Goal: Information Seeking & Learning: Learn about a topic

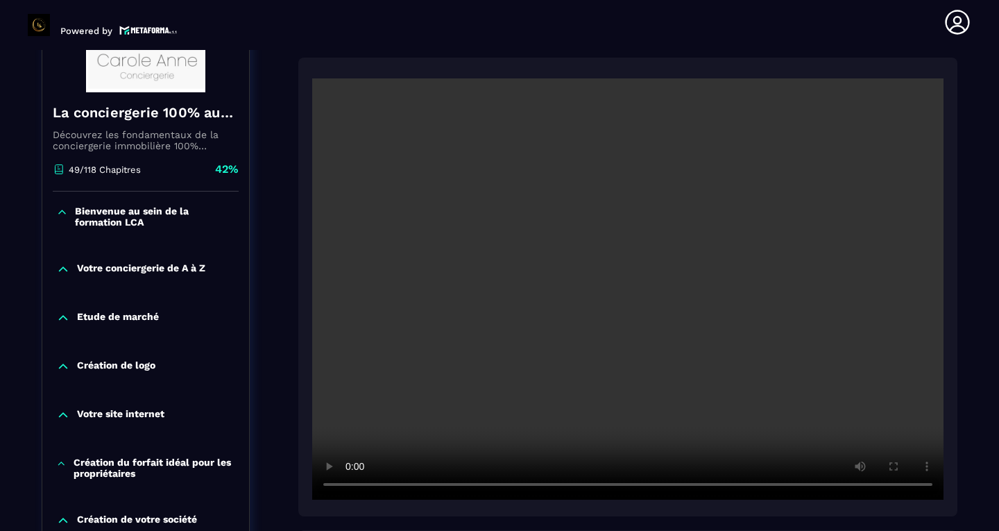
scroll to position [257, 0]
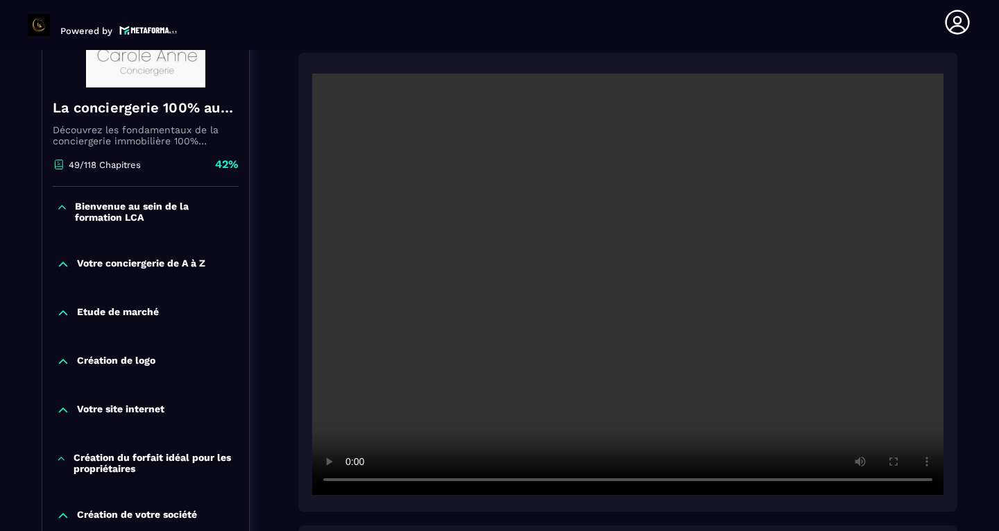
click at [624, 339] on video at bounding box center [627, 284] width 631 height 421
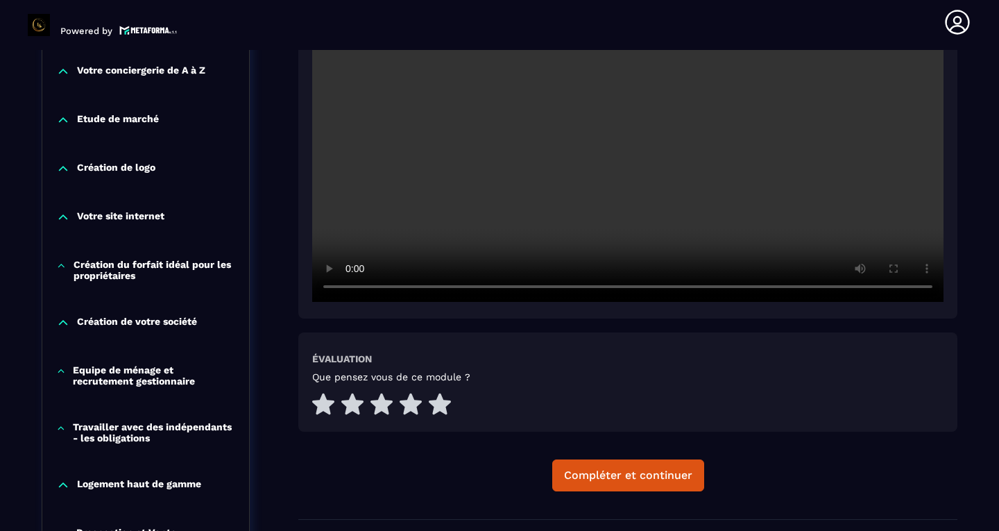
scroll to position [452, 0]
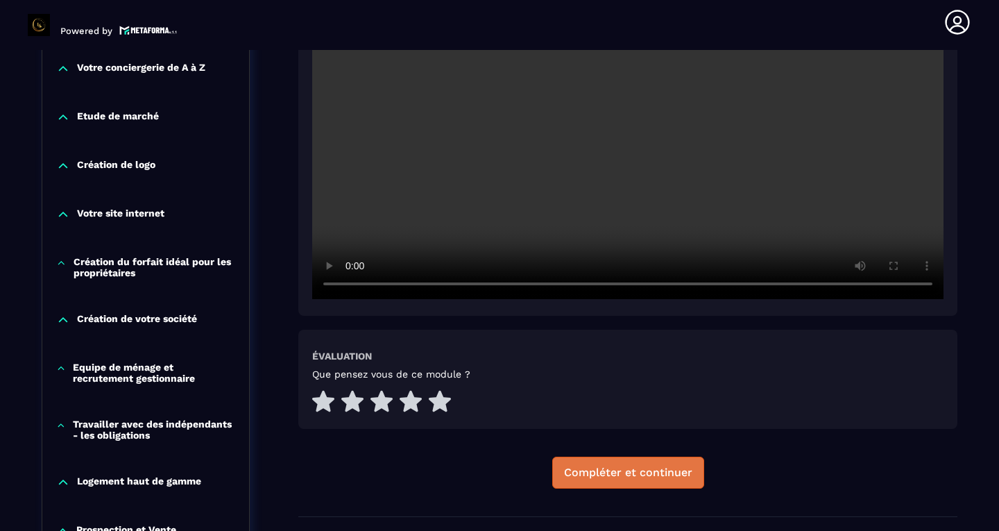
click at [597, 466] on div "Compléter et continuer" at bounding box center [628, 473] width 128 height 14
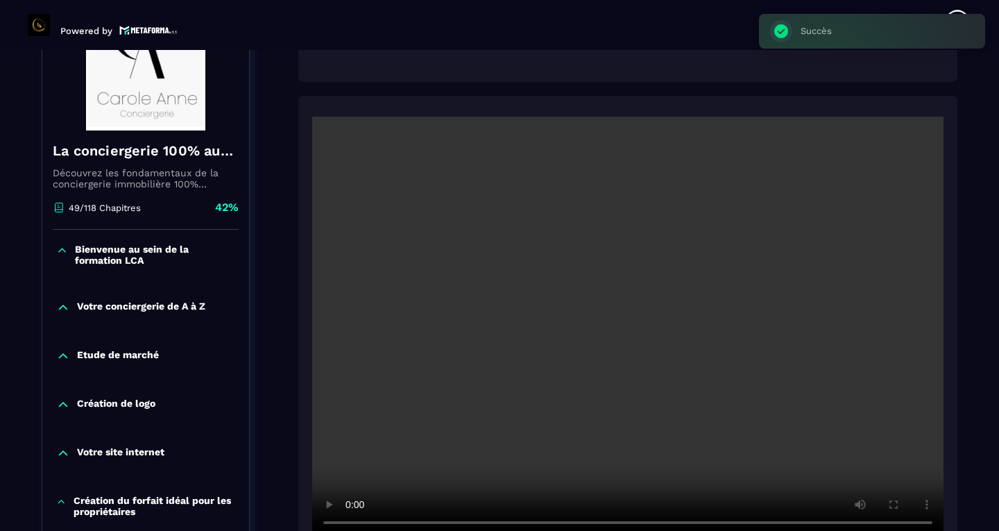
scroll to position [144, 0]
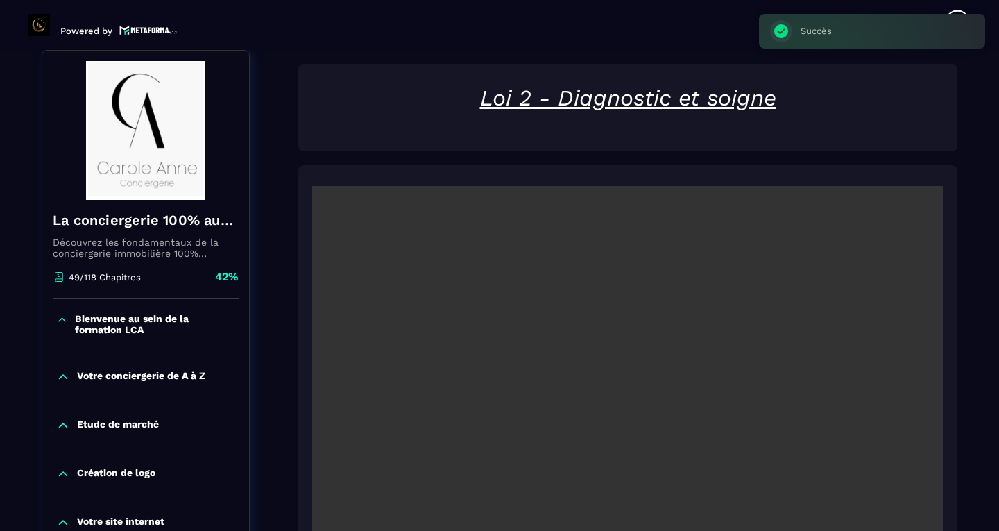
click at [634, 394] on video at bounding box center [627, 396] width 631 height 421
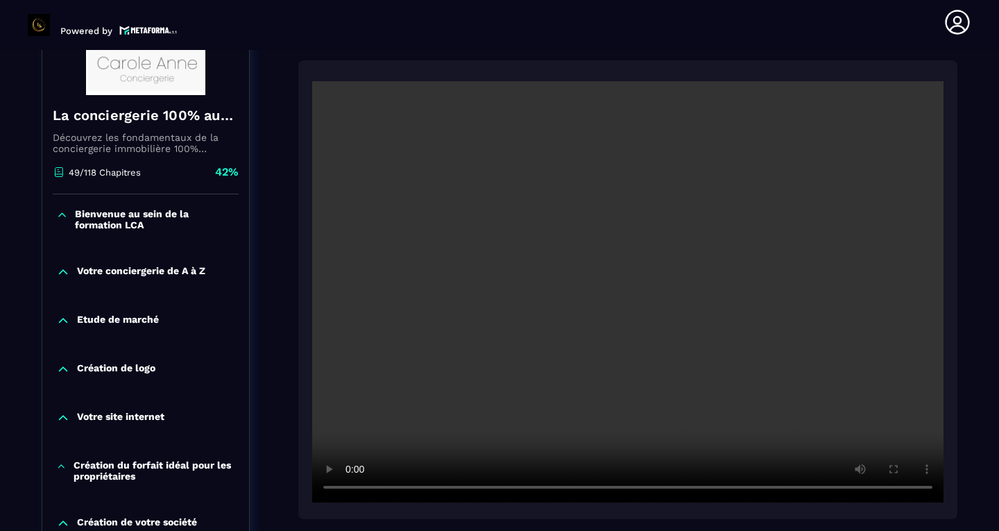
scroll to position [258, 0]
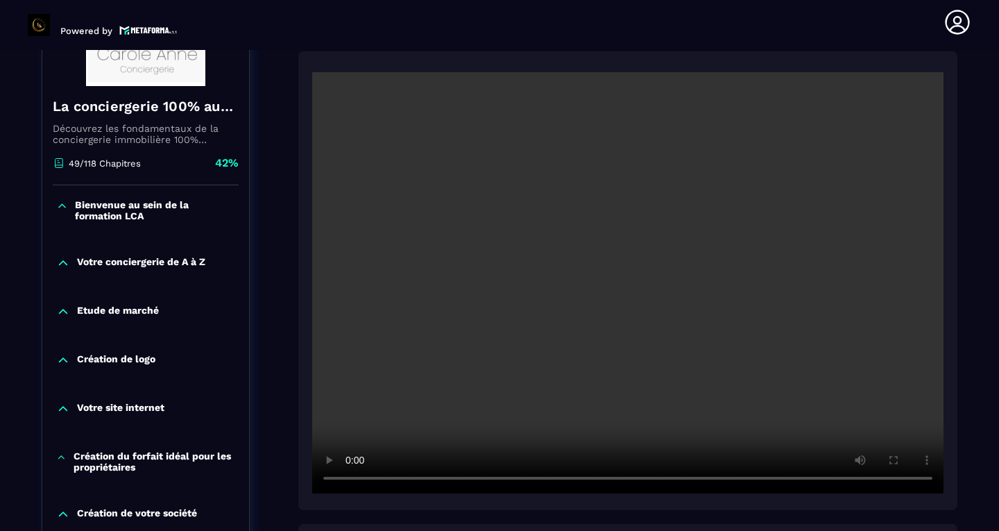
click at [923, 477] on video at bounding box center [627, 282] width 631 height 421
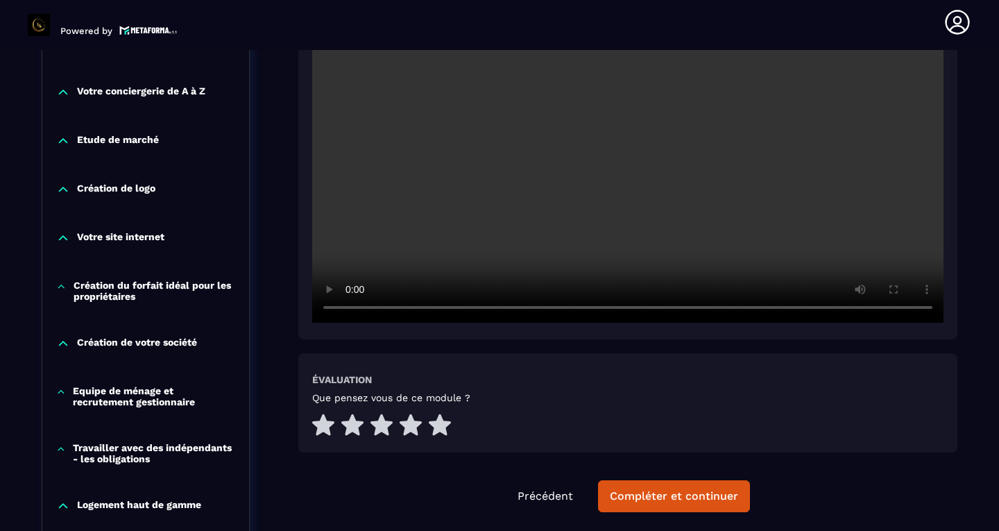
scroll to position [434, 0]
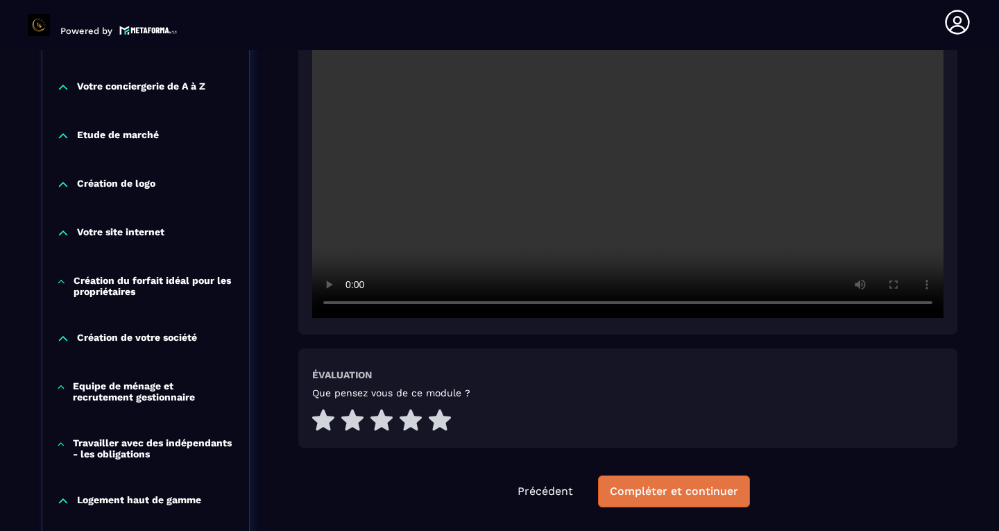
click at [688, 477] on button "Compléter et continuer" at bounding box center [674, 491] width 152 height 32
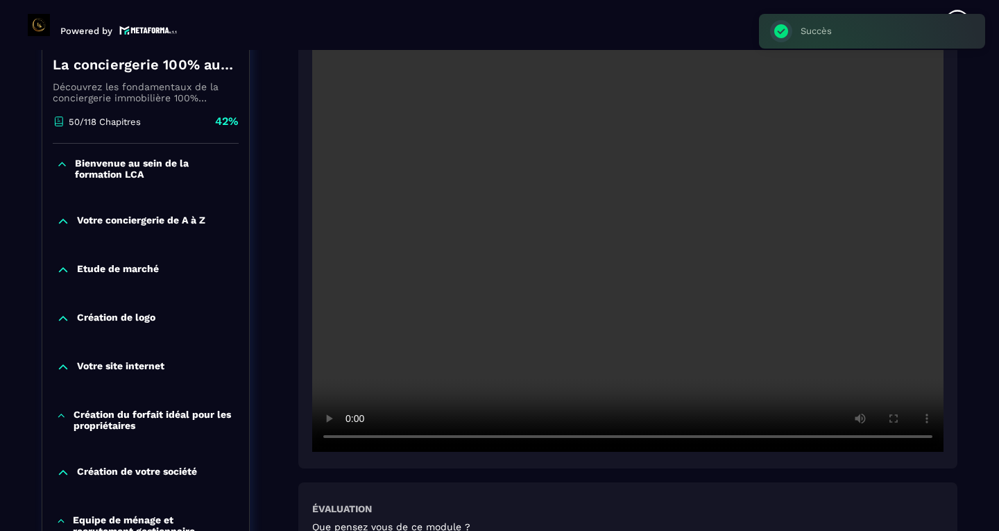
scroll to position [302, 0]
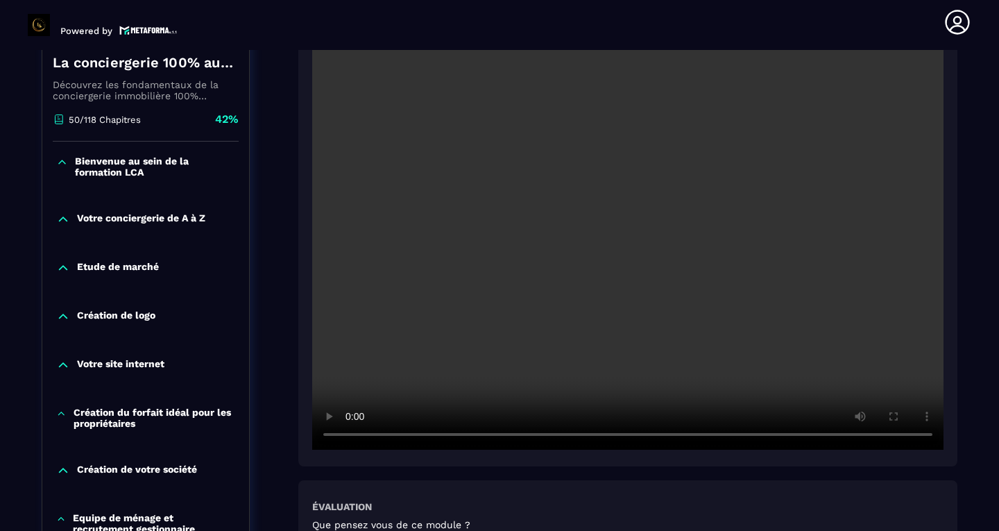
click at [913, 422] on video at bounding box center [627, 238] width 631 height 421
click at [921, 427] on video at bounding box center [627, 238] width 631 height 421
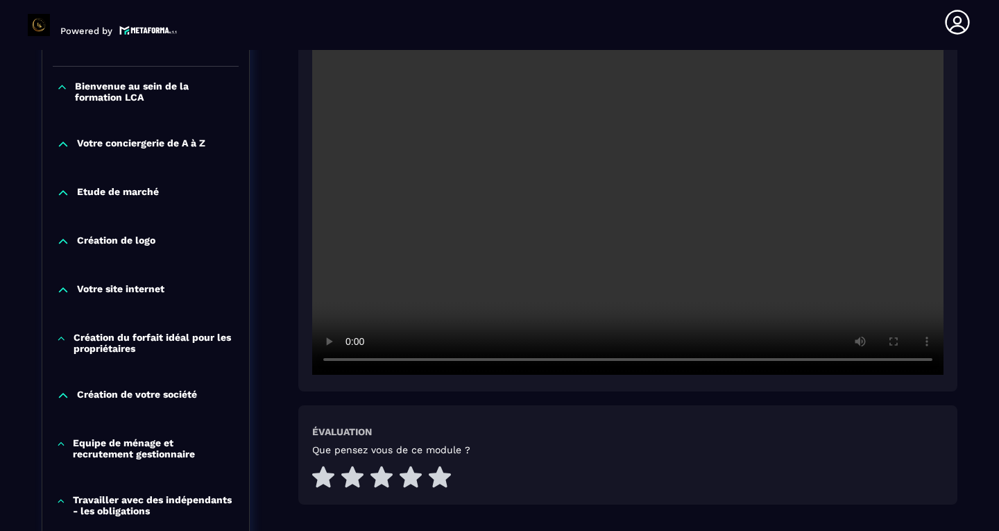
scroll to position [387, 0]
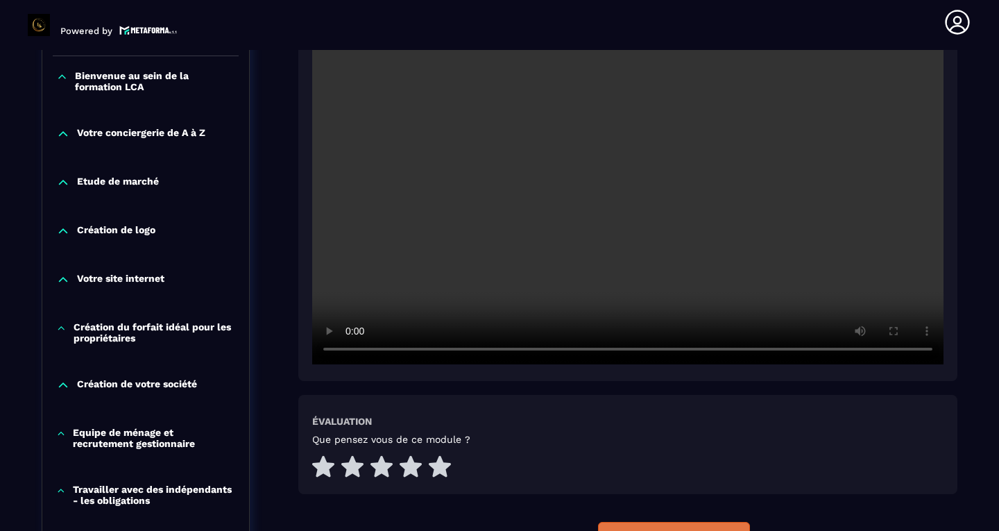
click at [661, 530] on button "Compléter et continuer" at bounding box center [674, 538] width 152 height 32
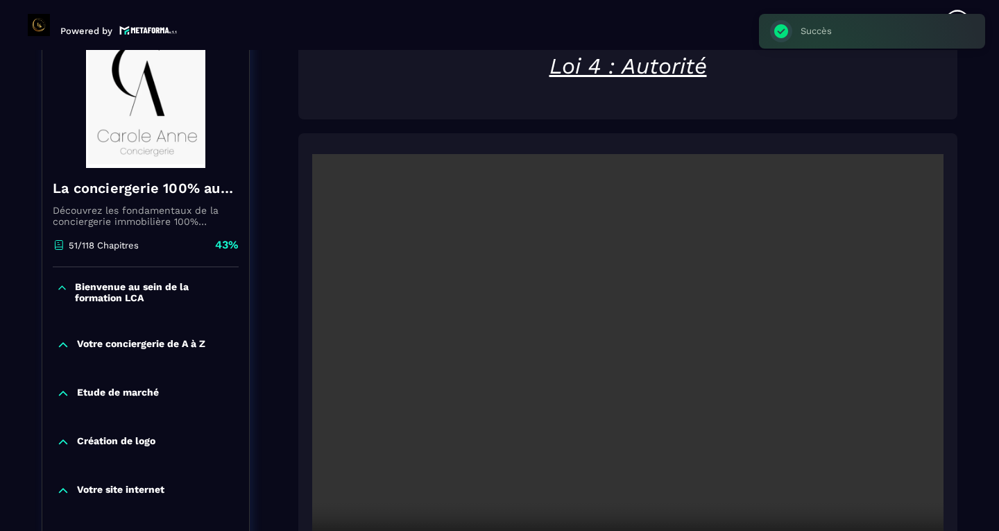
scroll to position [144, 0]
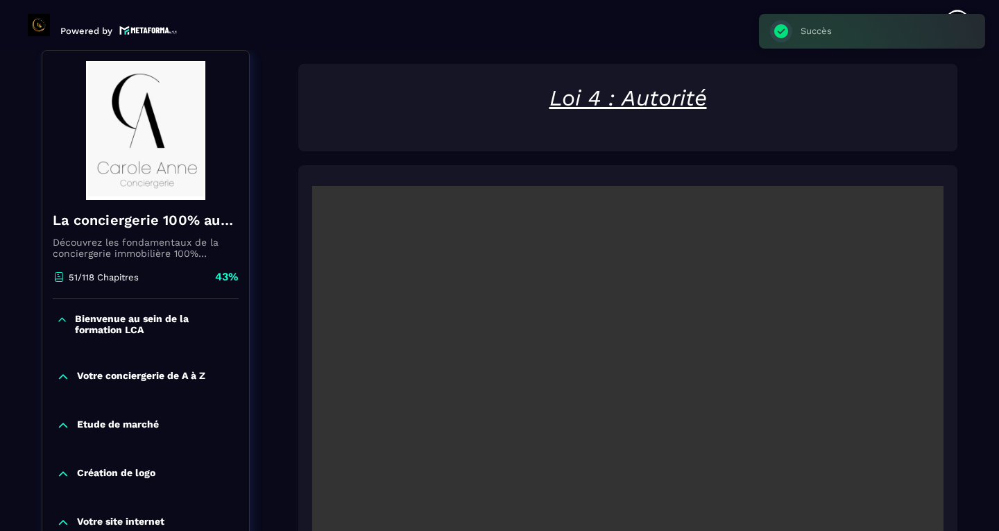
click at [631, 400] on video at bounding box center [627, 396] width 631 height 421
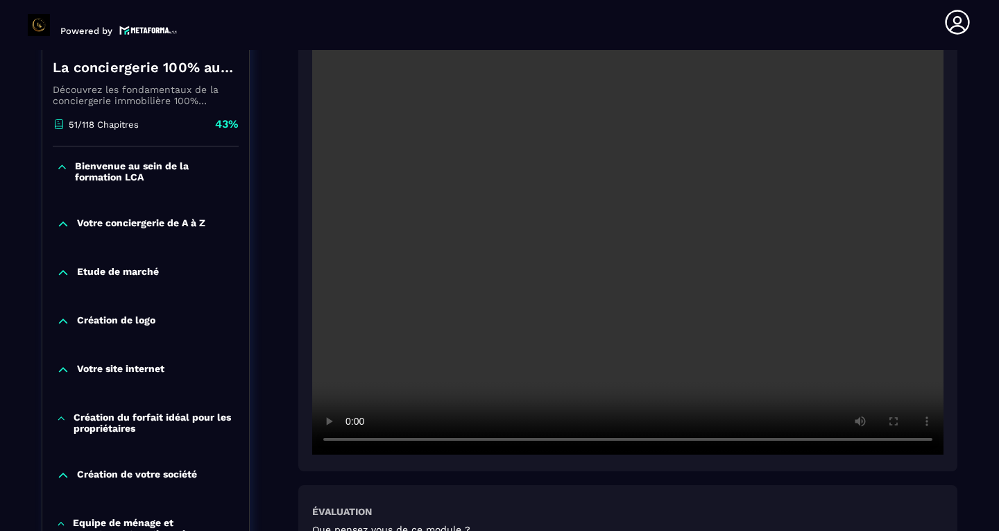
scroll to position [297, 0]
click at [933, 437] on video at bounding box center [627, 243] width 631 height 421
click at [924, 441] on video at bounding box center [627, 243] width 631 height 421
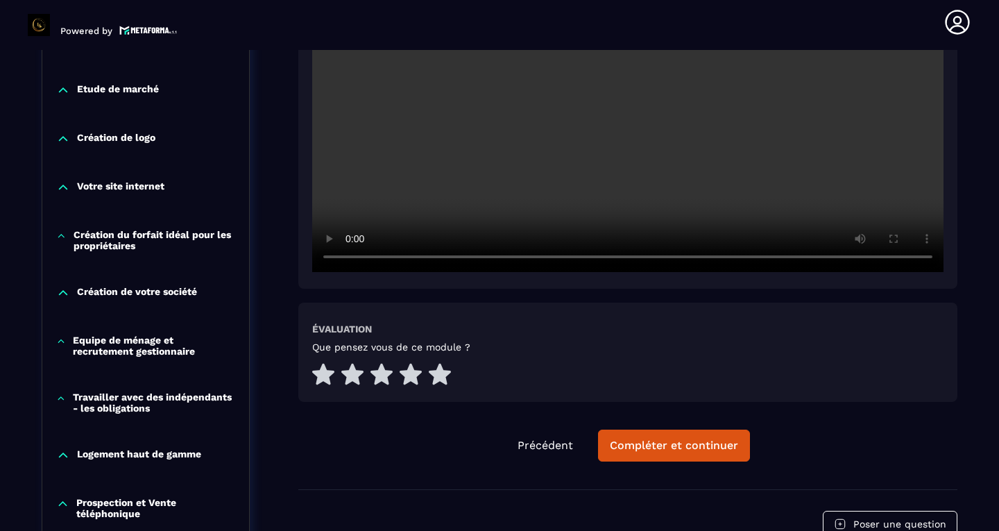
scroll to position [499, 0]
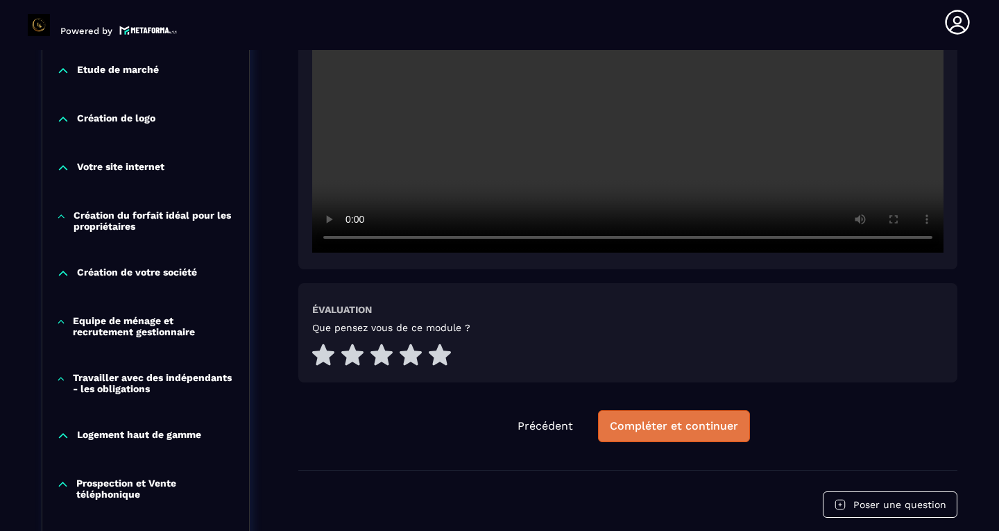
click at [702, 429] on div "Compléter et continuer" at bounding box center [674, 426] width 128 height 14
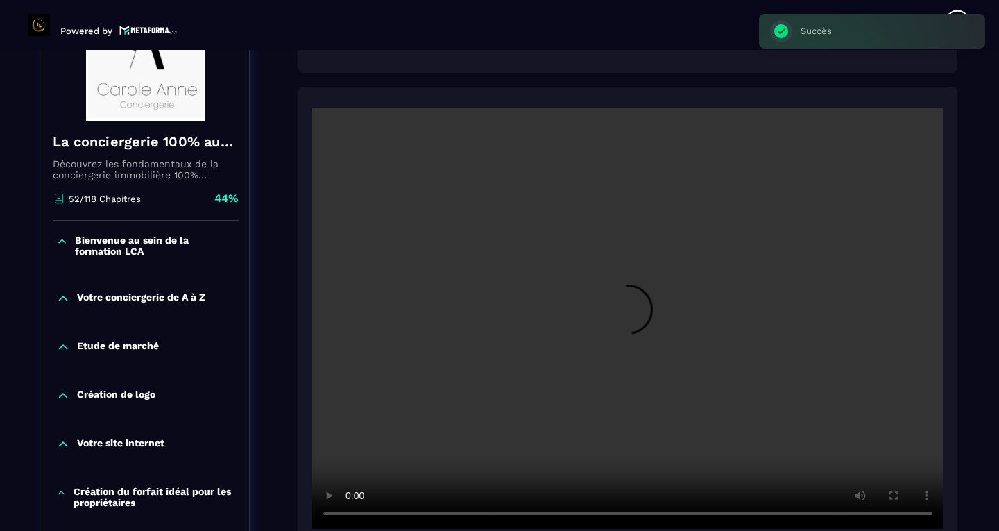
scroll to position [223, 0]
click at [640, 327] on video at bounding box center [627, 317] width 631 height 421
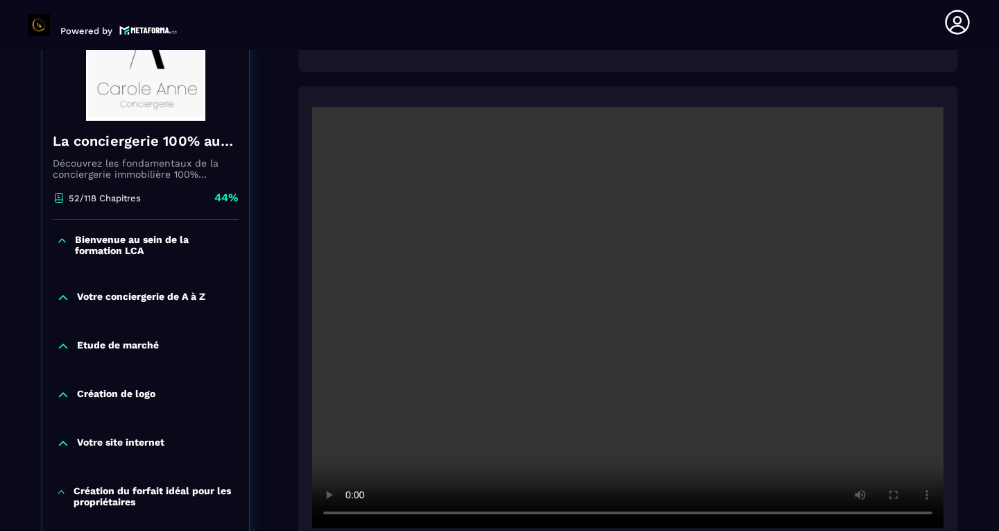
click at [926, 513] on video at bounding box center [627, 317] width 631 height 421
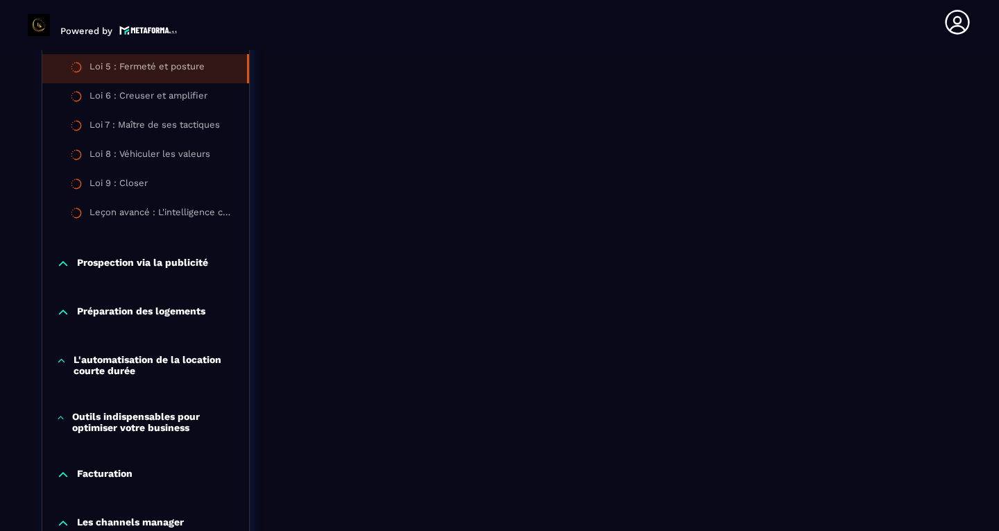
scroll to position [1189, 0]
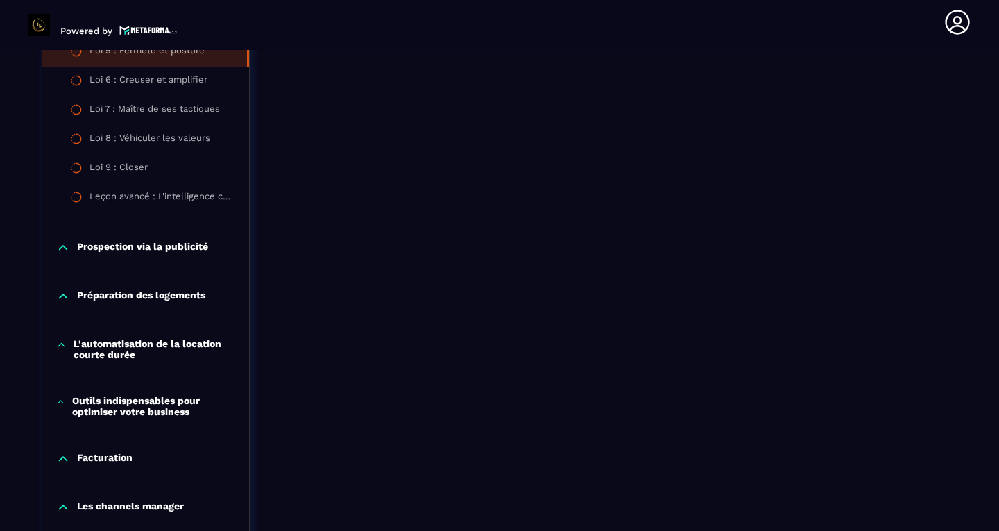
click at [63, 400] on icon at bounding box center [60, 402] width 9 height 14
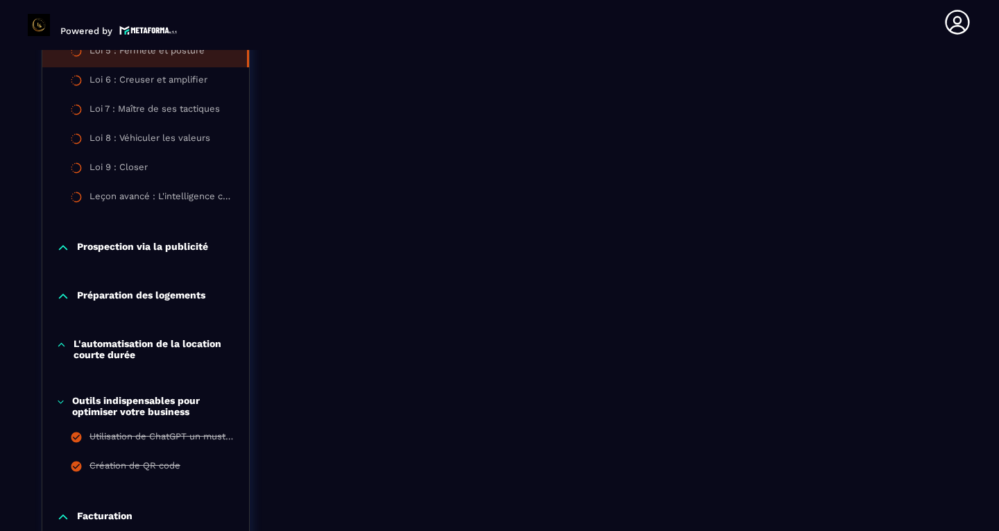
click at [66, 344] on icon at bounding box center [61, 345] width 10 height 14
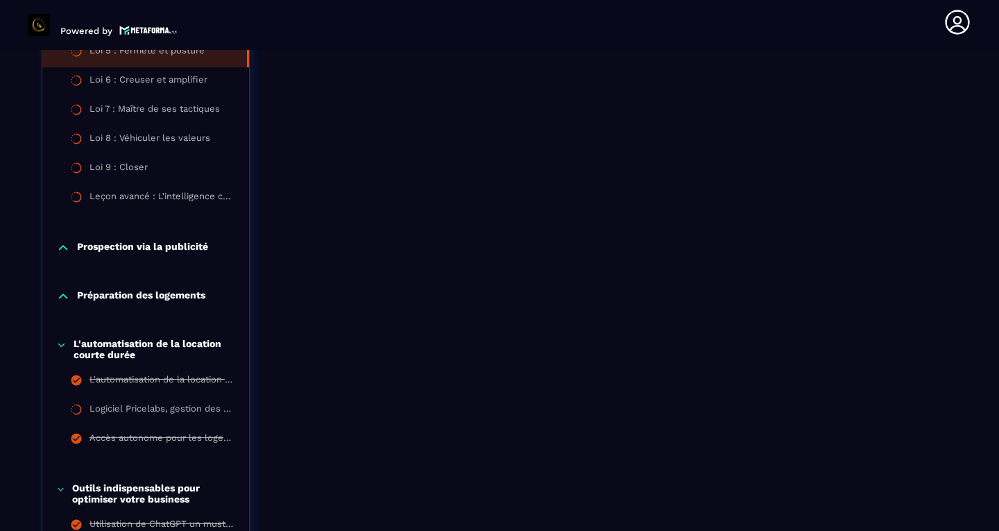
click at [65, 298] on icon at bounding box center [63, 296] width 14 height 14
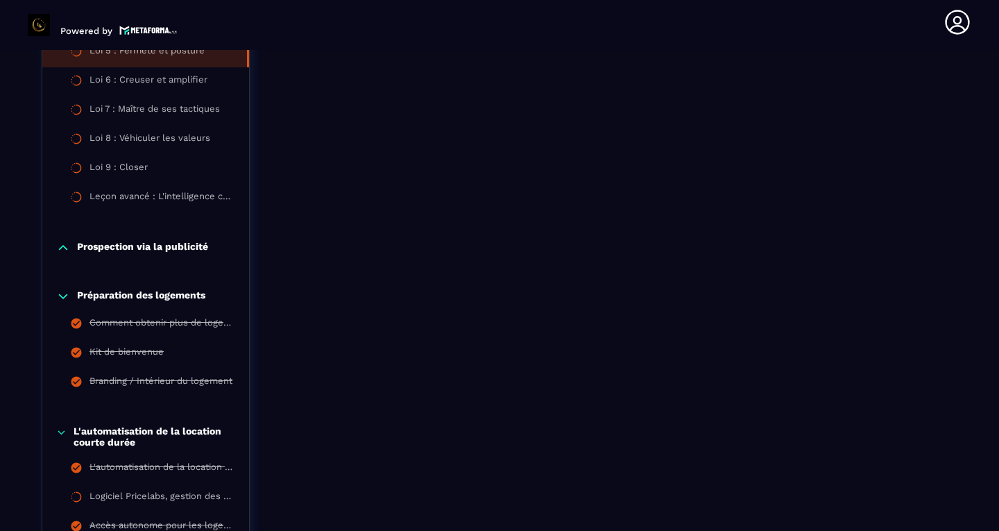
click at [65, 250] on icon at bounding box center [63, 248] width 14 height 14
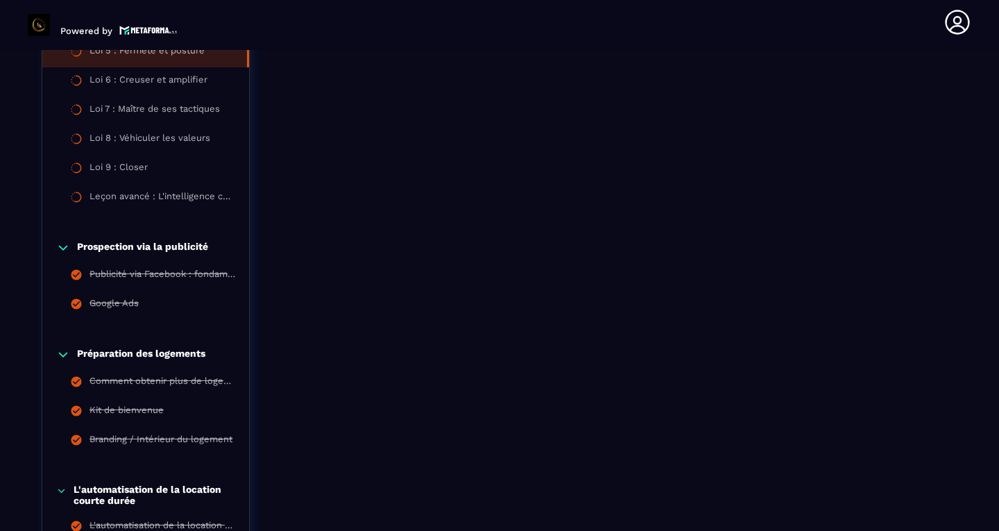
click at [65, 250] on icon at bounding box center [63, 248] width 14 height 14
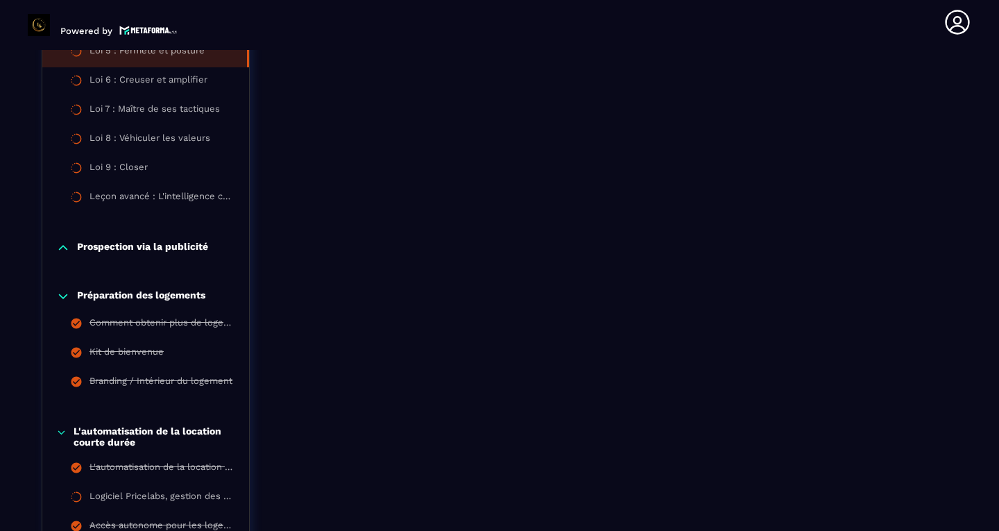
click at [62, 291] on icon at bounding box center [63, 296] width 14 height 14
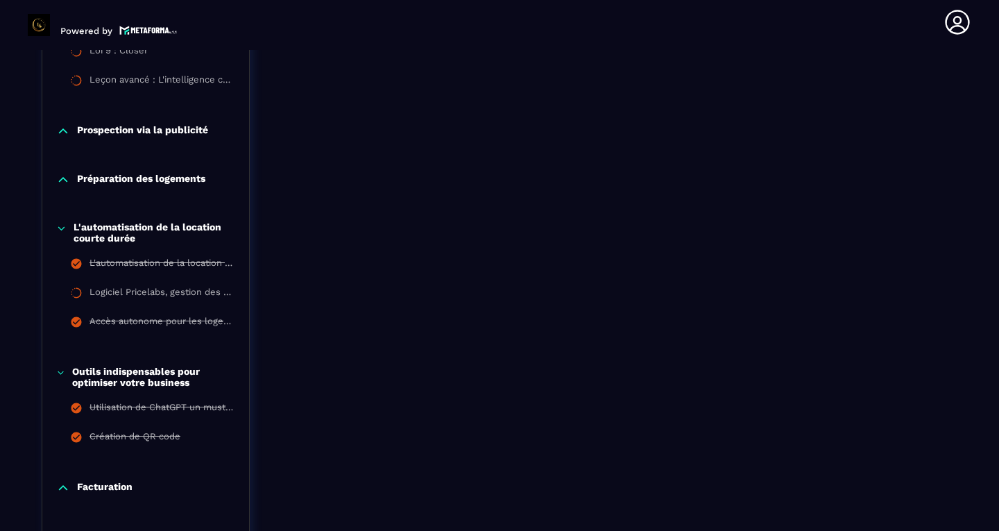
scroll to position [1308, 0]
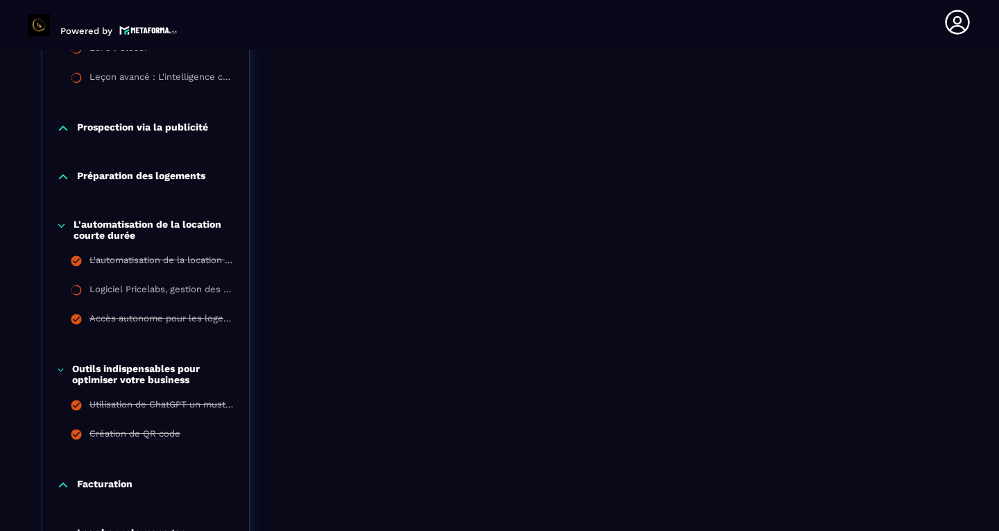
click at [60, 366] on icon at bounding box center [60, 370] width 9 height 14
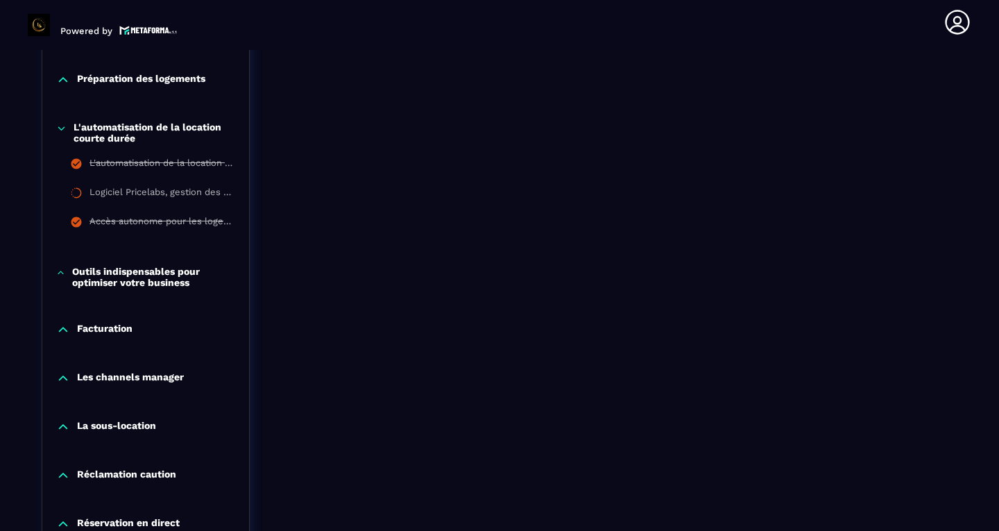
scroll to position [1417, 0]
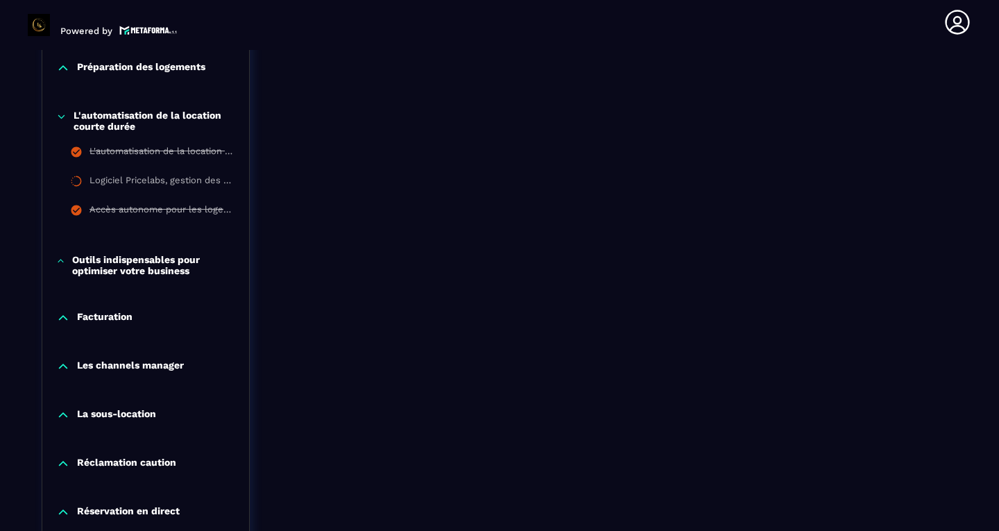
click at [59, 317] on icon at bounding box center [63, 318] width 14 height 14
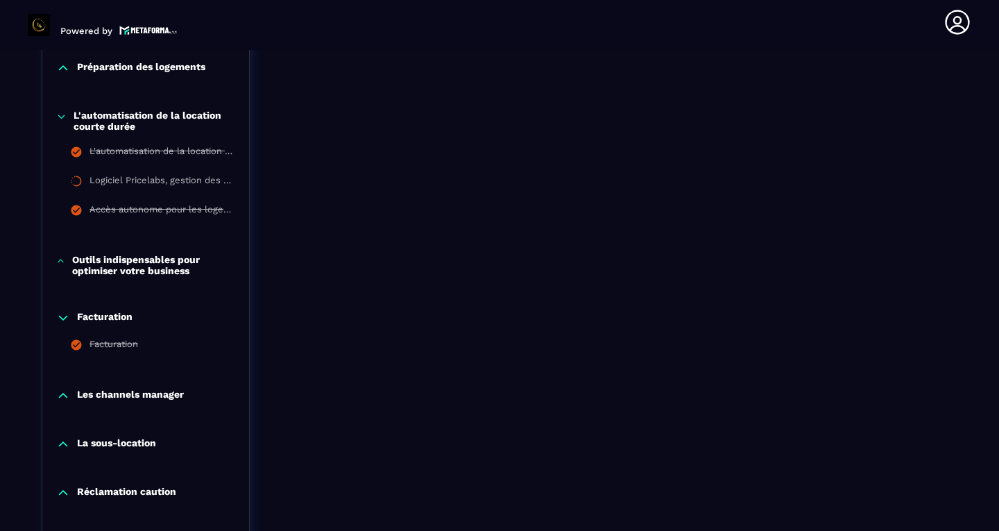
click at [59, 317] on icon at bounding box center [63, 318] width 14 height 14
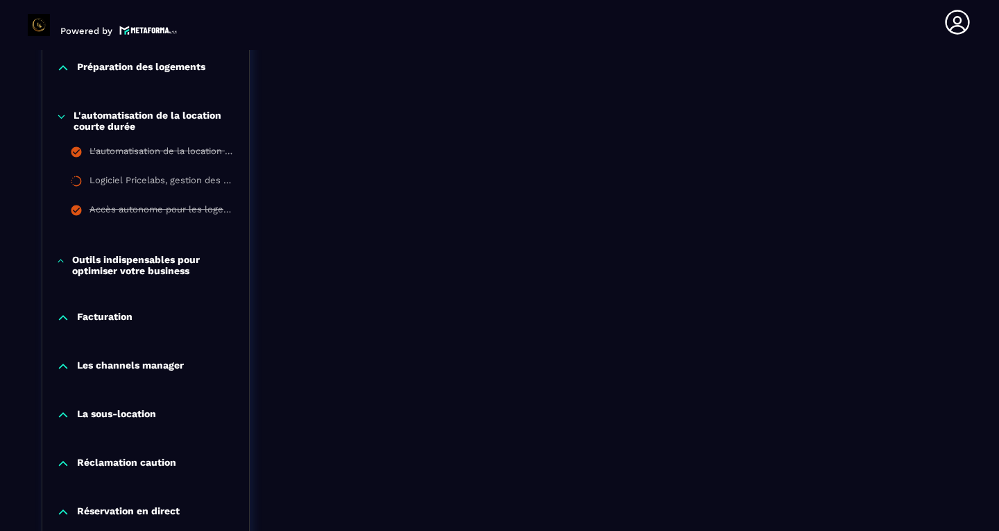
click at [64, 369] on icon at bounding box center [63, 366] width 14 height 14
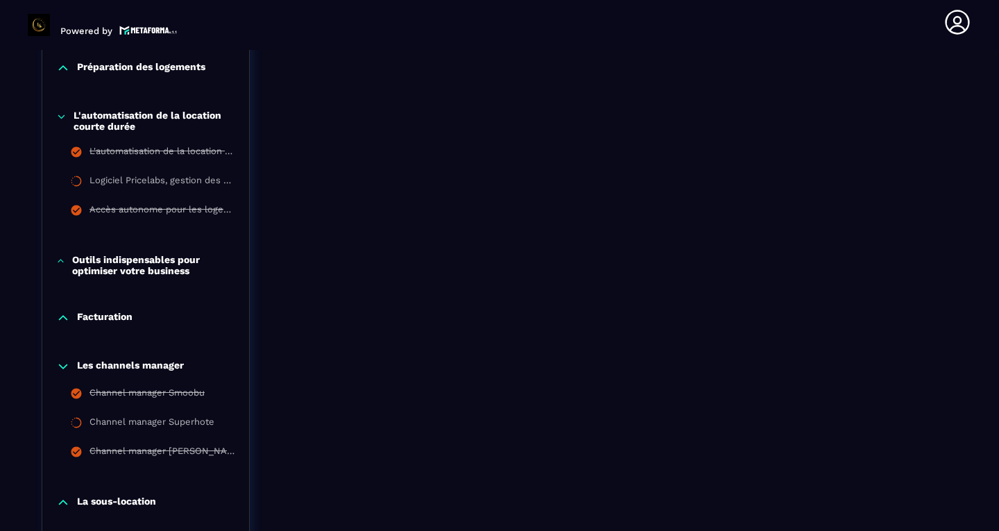
click at [64, 367] on icon at bounding box center [63, 366] width 8 height 4
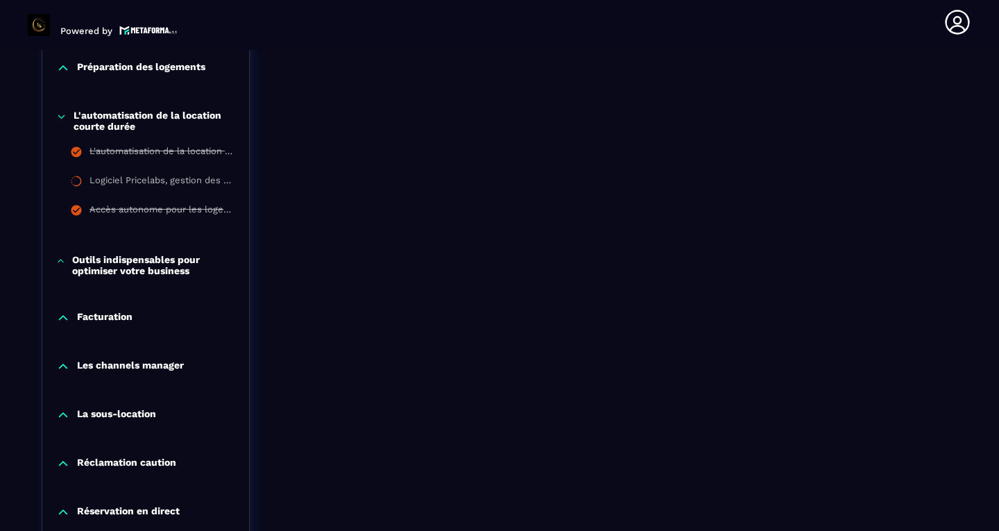
click at [64, 364] on icon at bounding box center [63, 366] width 14 height 14
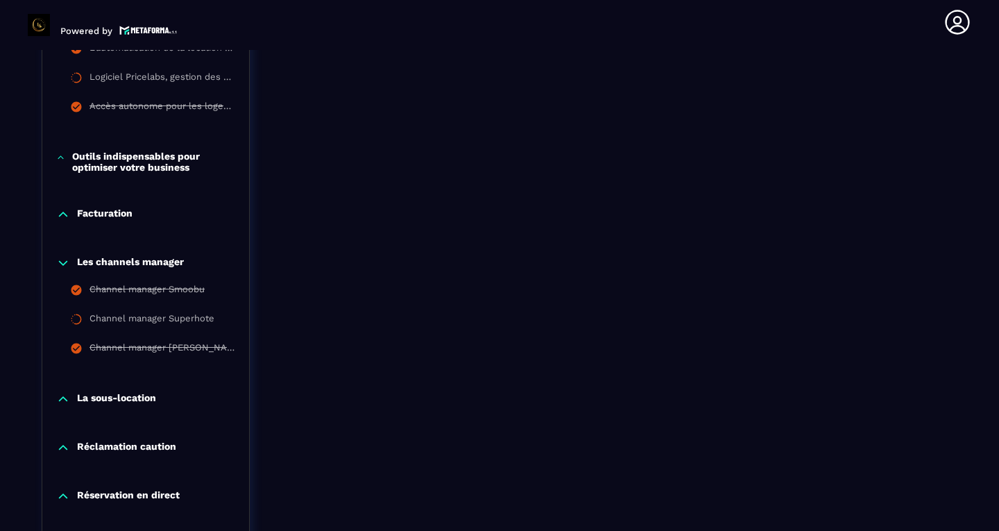
scroll to position [1530, 0]
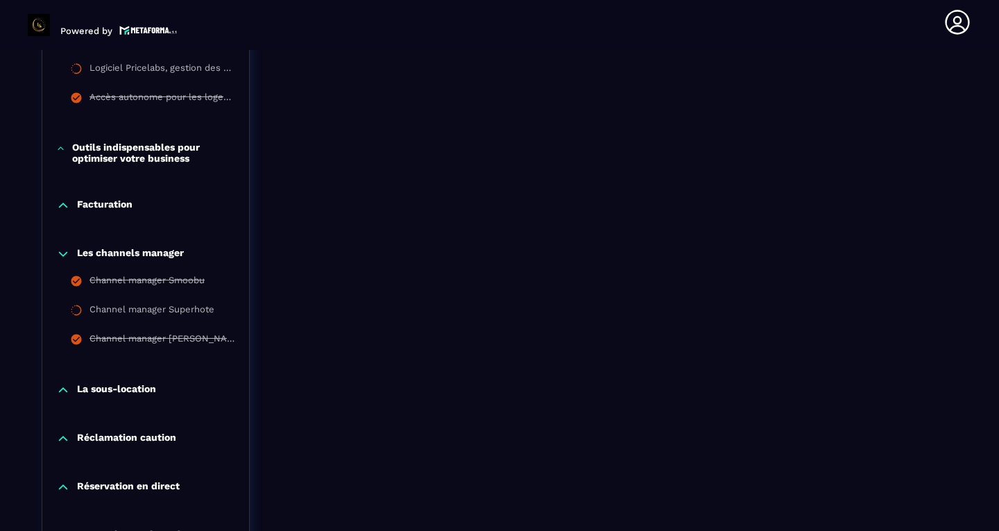
click at [60, 395] on icon at bounding box center [63, 390] width 14 height 14
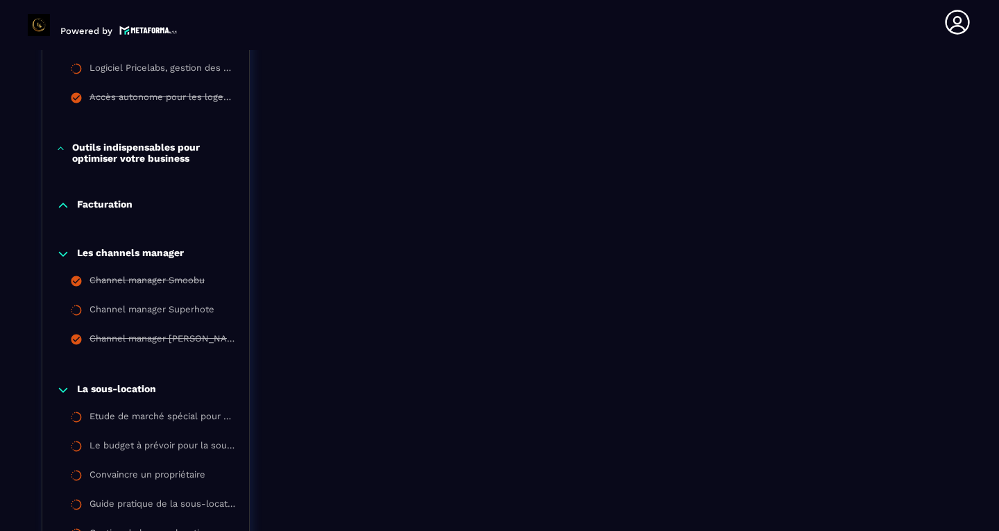
click at [60, 395] on icon at bounding box center [63, 390] width 14 height 14
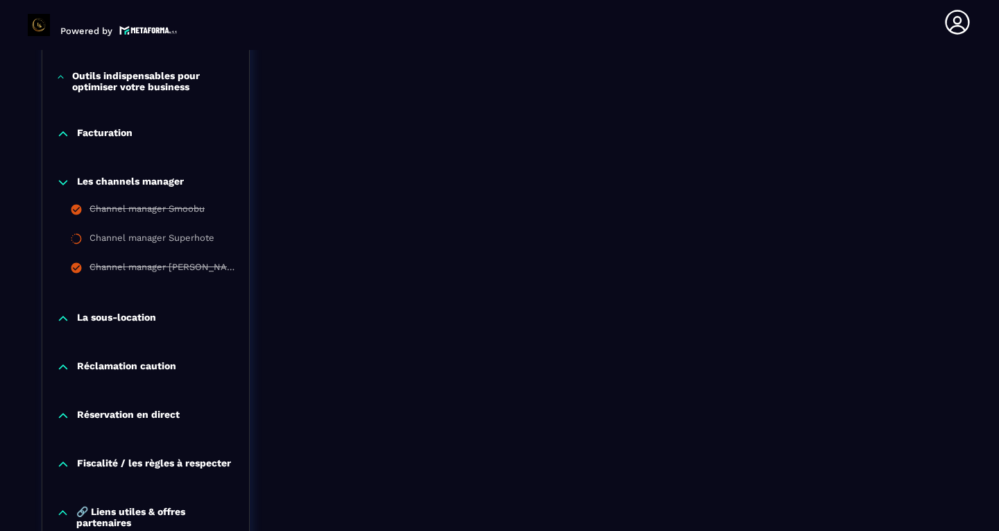
scroll to position [1603, 0]
click at [67, 317] on icon at bounding box center [63, 317] width 14 height 14
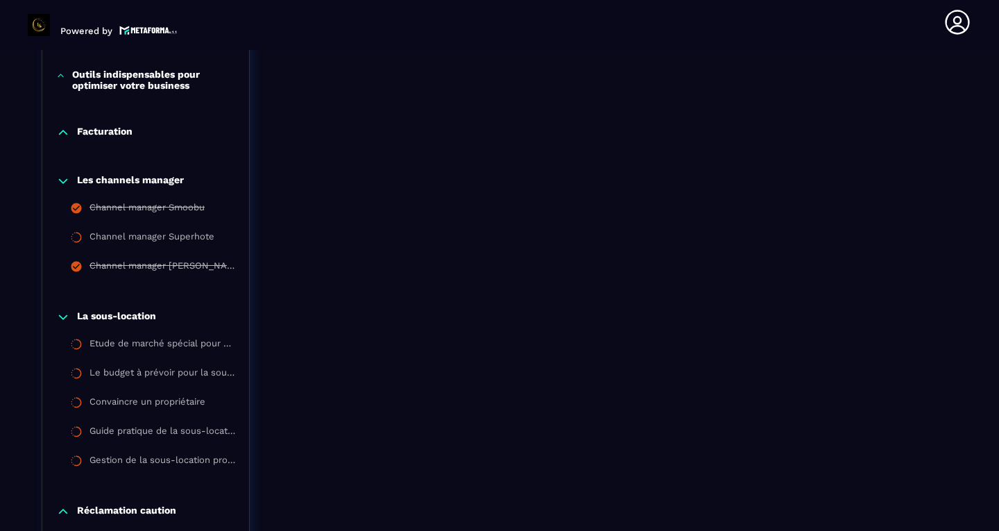
click at [64, 311] on icon at bounding box center [63, 317] width 14 height 14
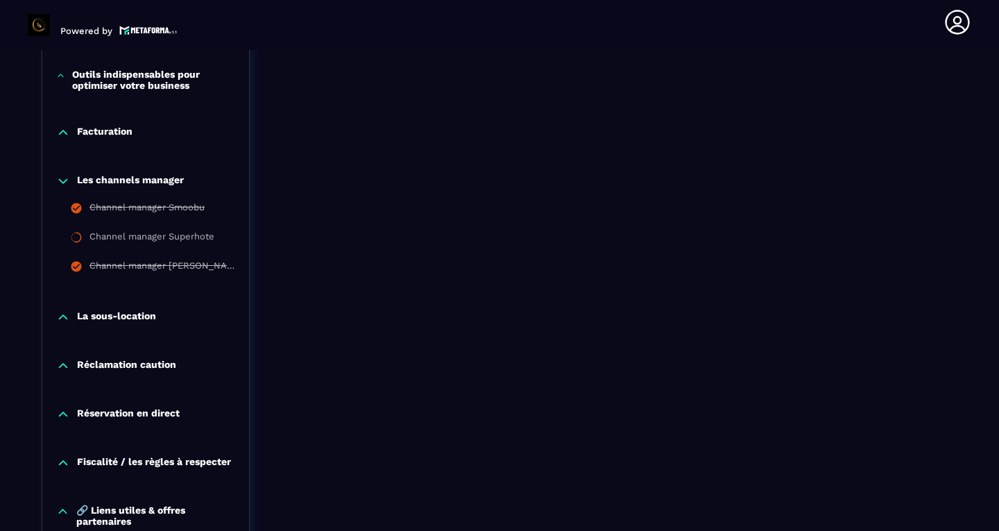
click at [66, 363] on icon at bounding box center [63, 366] width 14 height 14
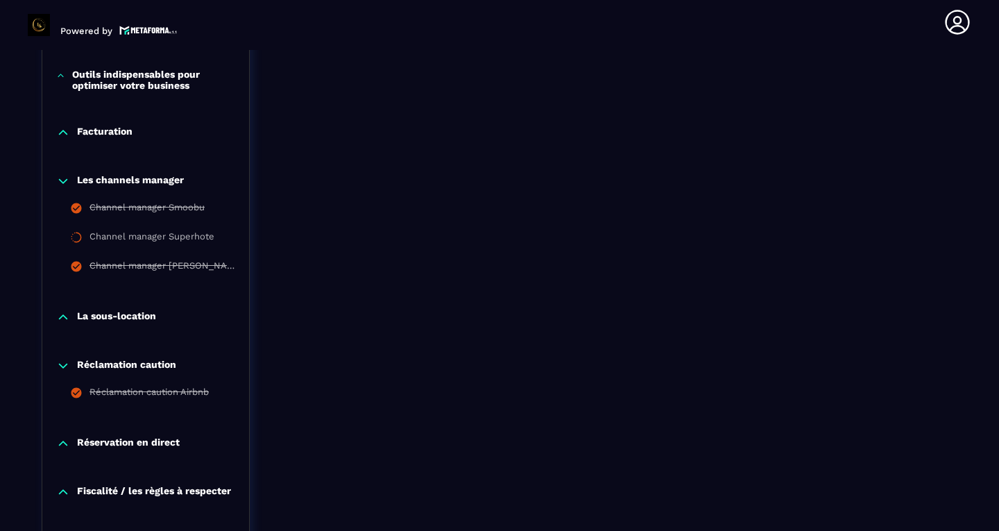
click at [66, 363] on icon at bounding box center [63, 366] width 14 height 14
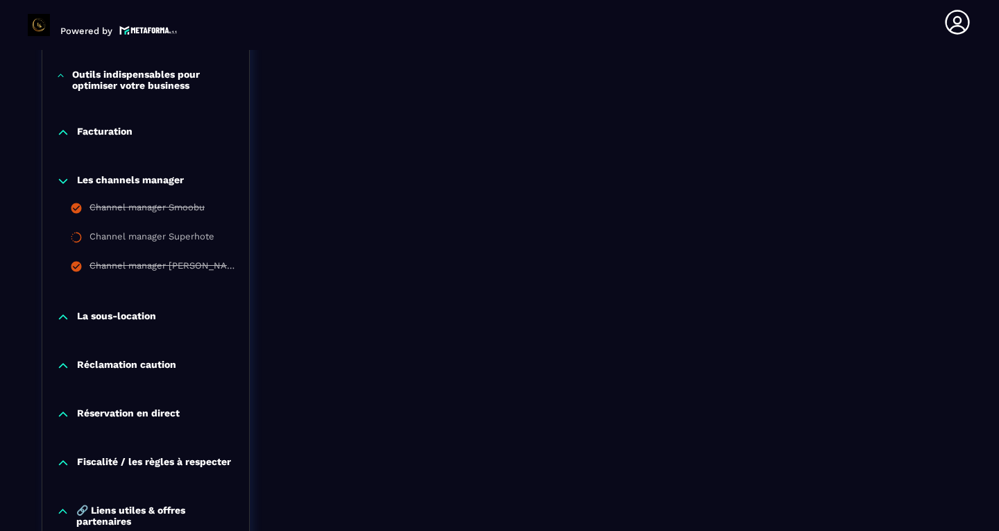
click at [65, 412] on icon at bounding box center [63, 414] width 14 height 14
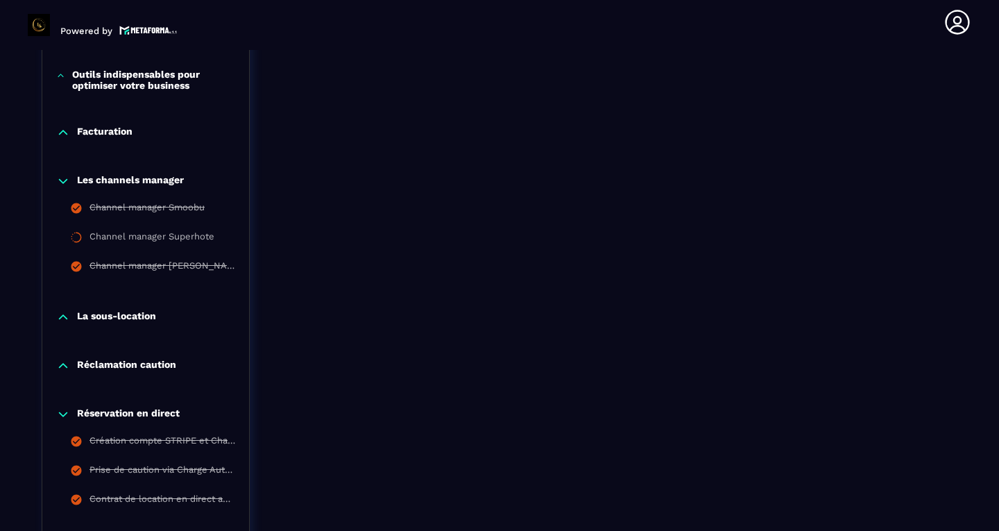
click at [65, 412] on icon at bounding box center [63, 414] width 14 height 14
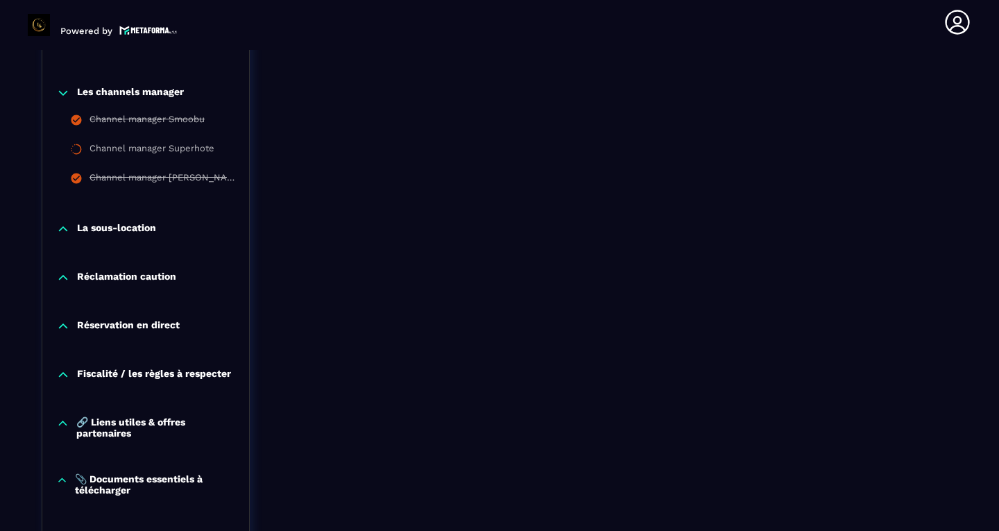
scroll to position [1704, 0]
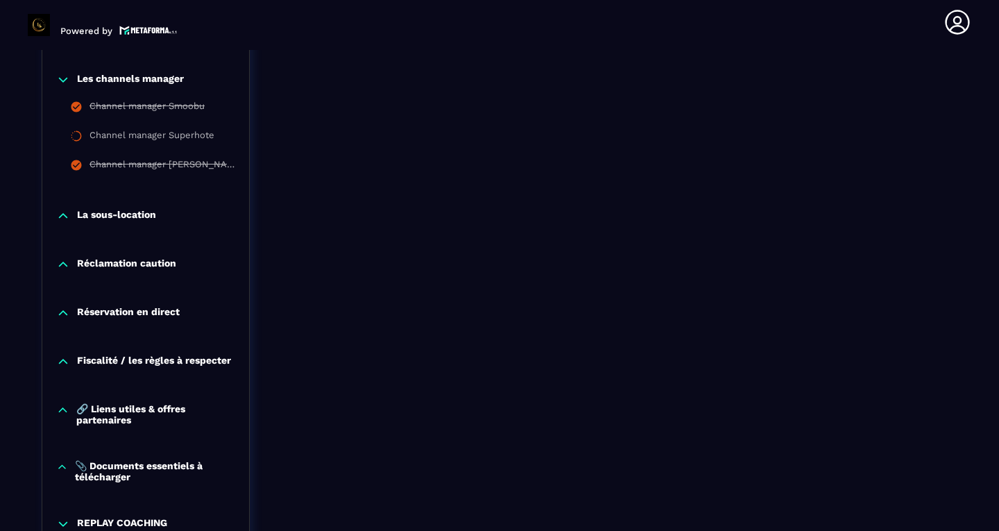
click at [62, 362] on icon at bounding box center [63, 362] width 14 height 14
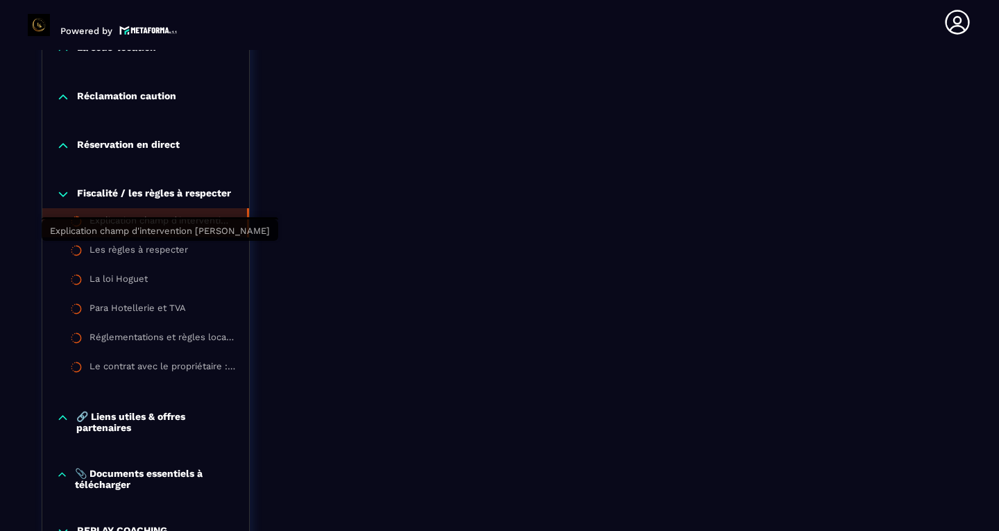
scroll to position [1883, 0]
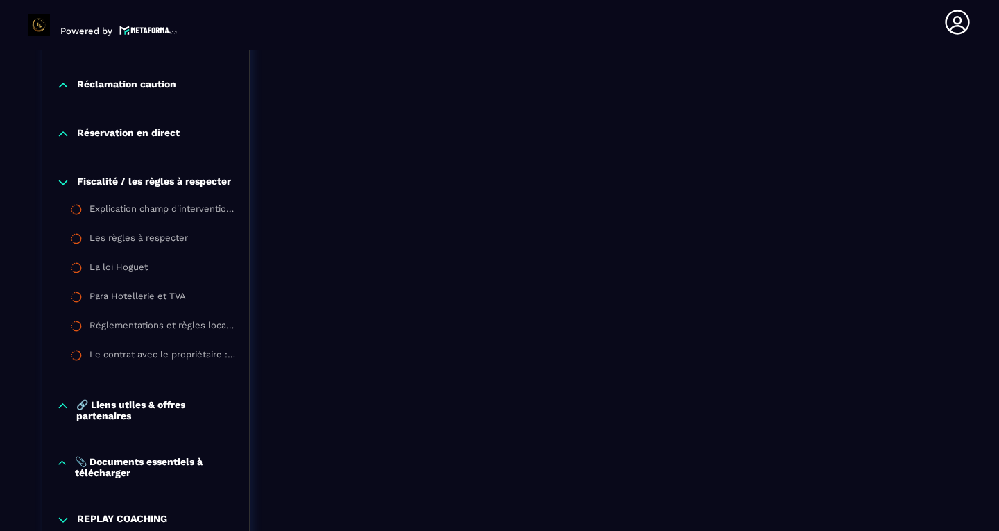
click at [65, 178] on icon at bounding box center [63, 183] width 14 height 14
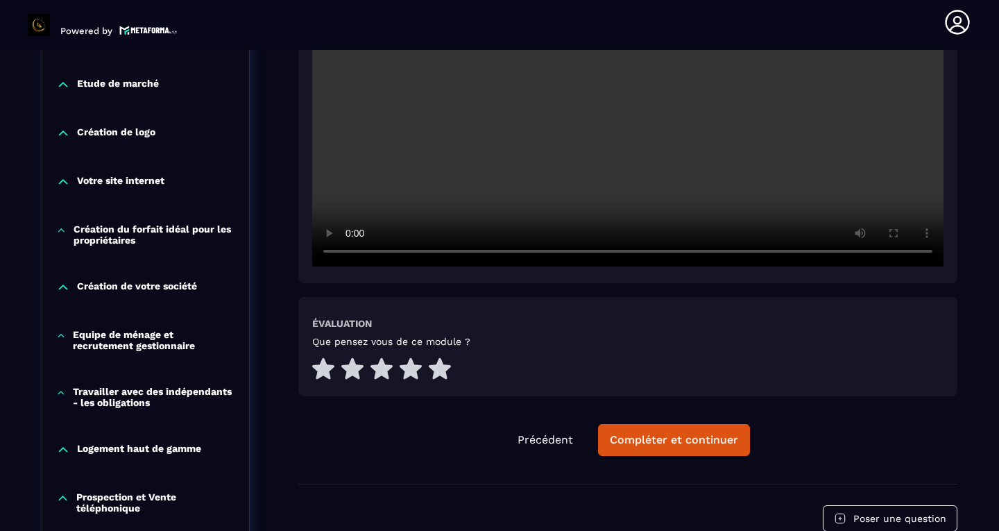
scroll to position [497, 0]
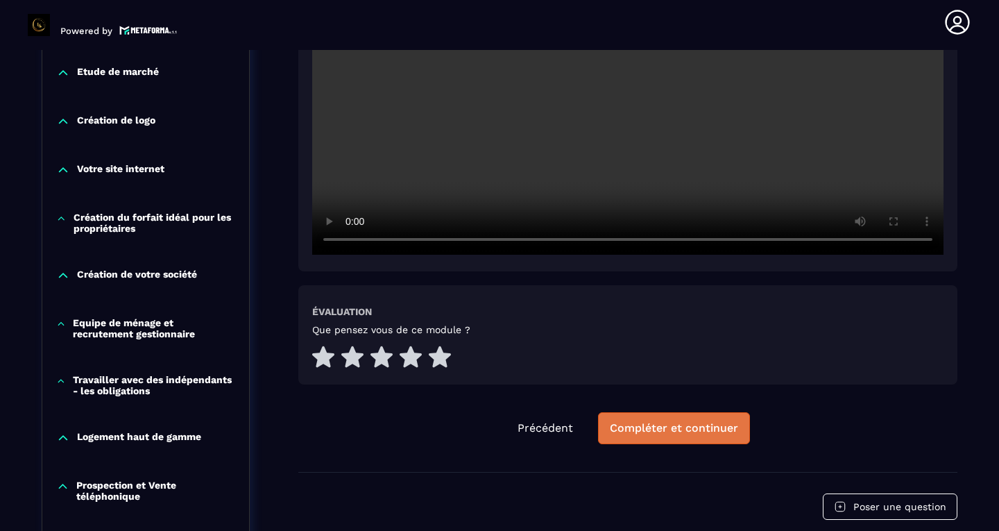
click at [626, 431] on div "Compléter et continuer" at bounding box center [674, 428] width 128 height 14
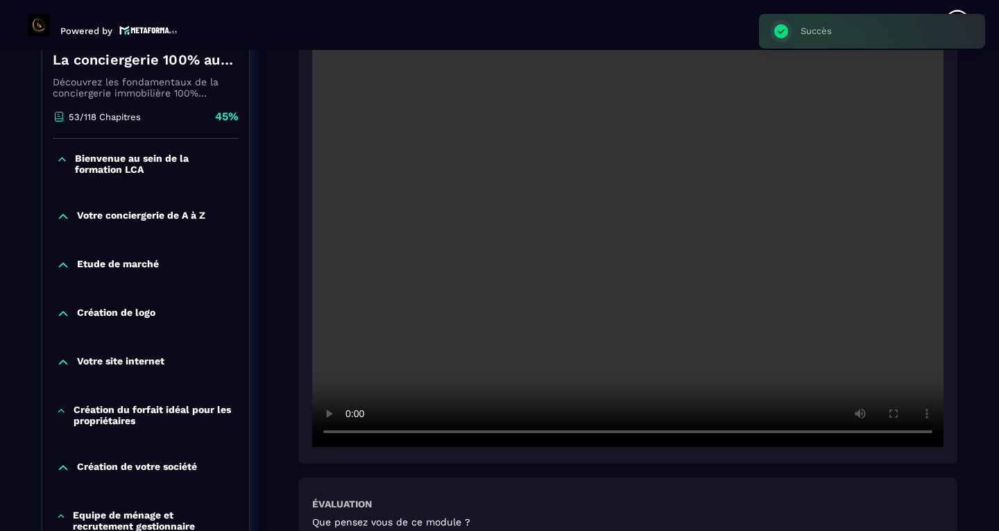
scroll to position [311, 0]
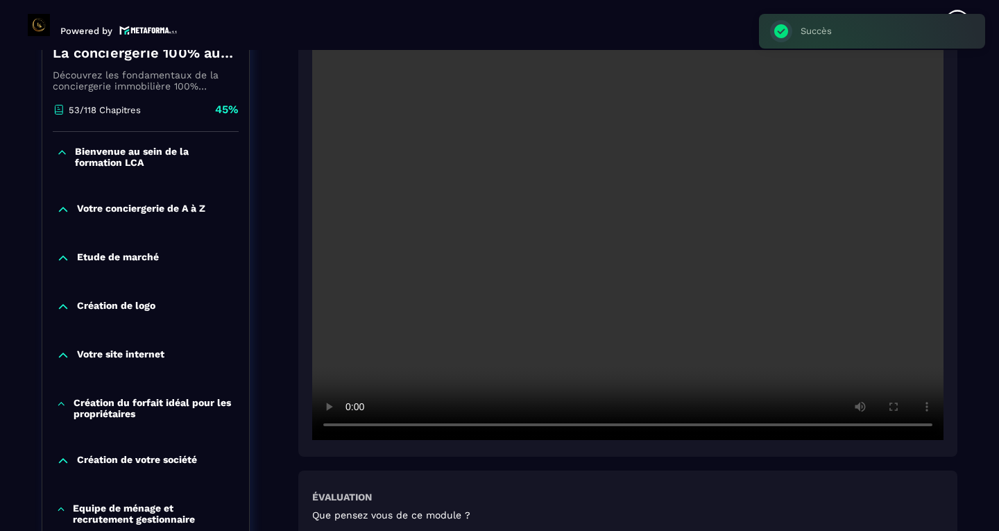
click at [921, 415] on video at bounding box center [627, 229] width 631 height 421
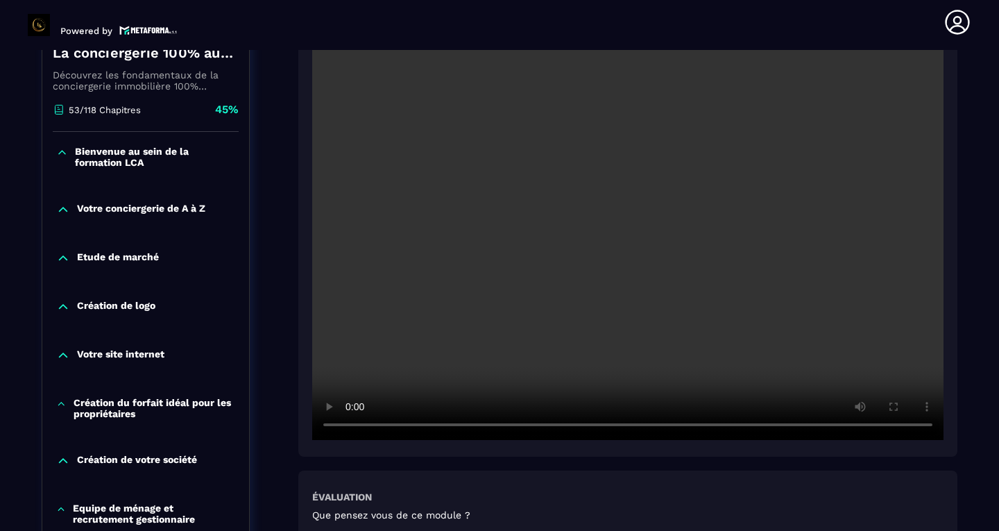
click at [927, 425] on video at bounding box center [627, 229] width 631 height 421
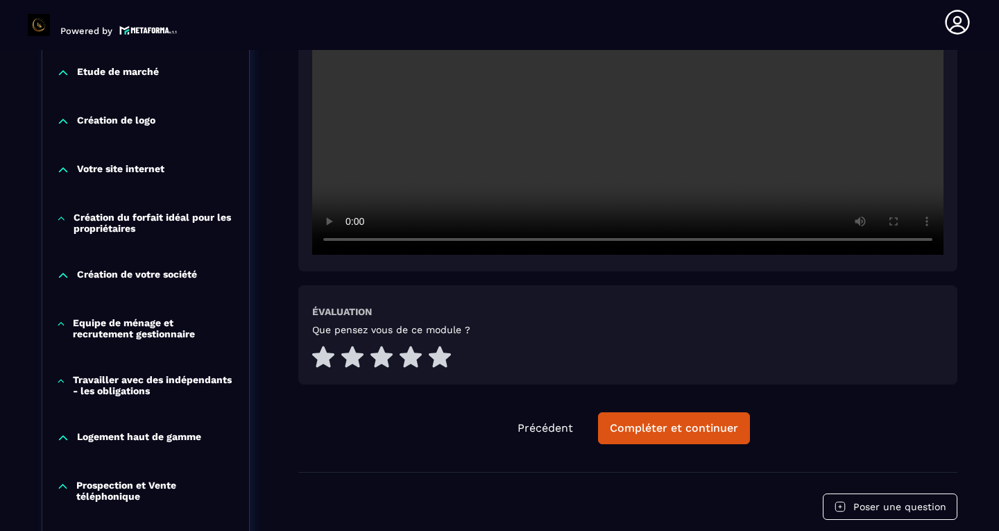
scroll to position [503, 0]
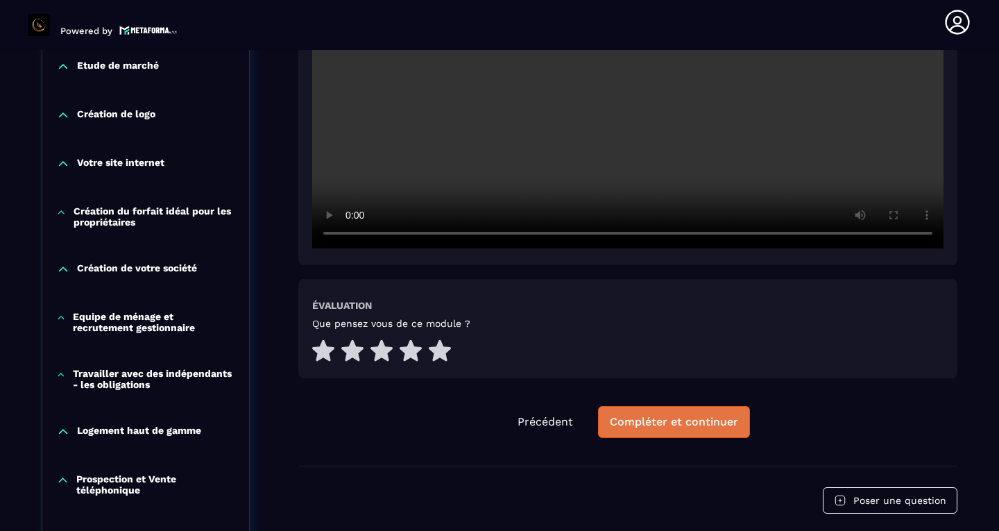
click at [688, 421] on div "Compléter et continuer" at bounding box center [674, 422] width 128 height 14
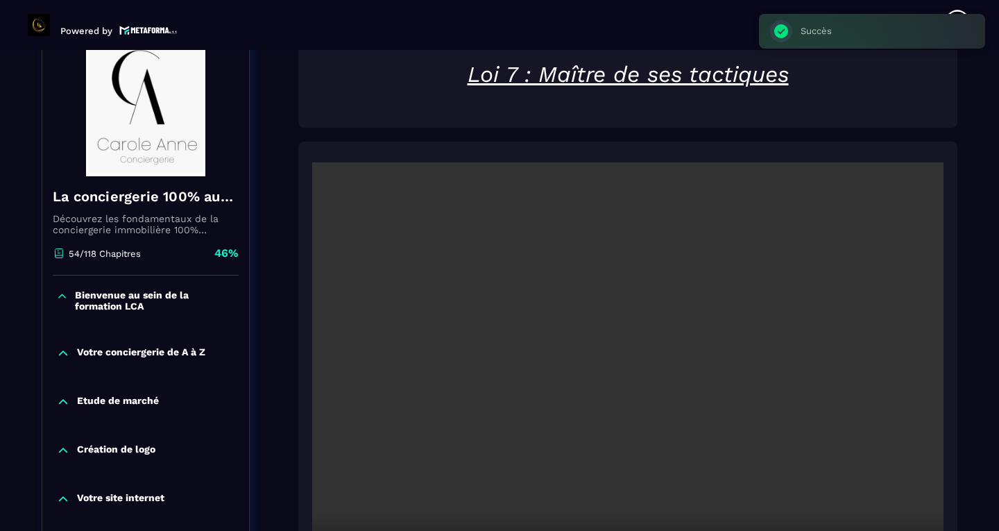
scroll to position [297, 0]
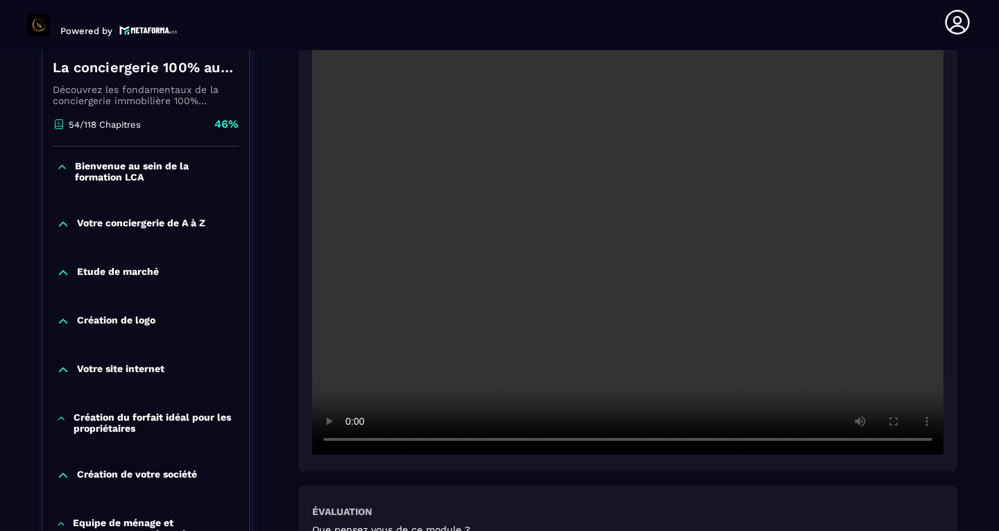
click at [926, 407] on video at bounding box center [627, 243] width 631 height 421
click at [931, 443] on video at bounding box center [627, 243] width 631 height 421
click at [921, 439] on video at bounding box center [627, 243] width 631 height 421
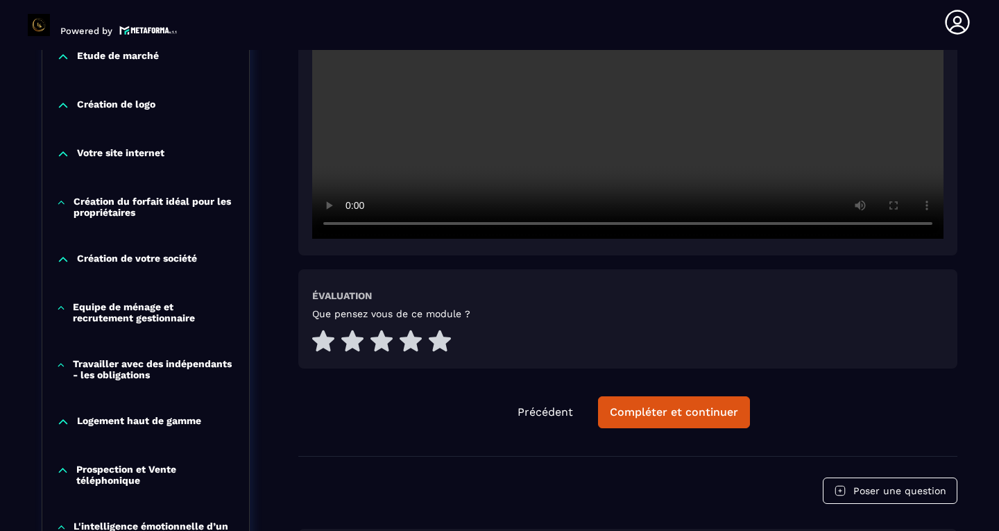
scroll to position [514, 0]
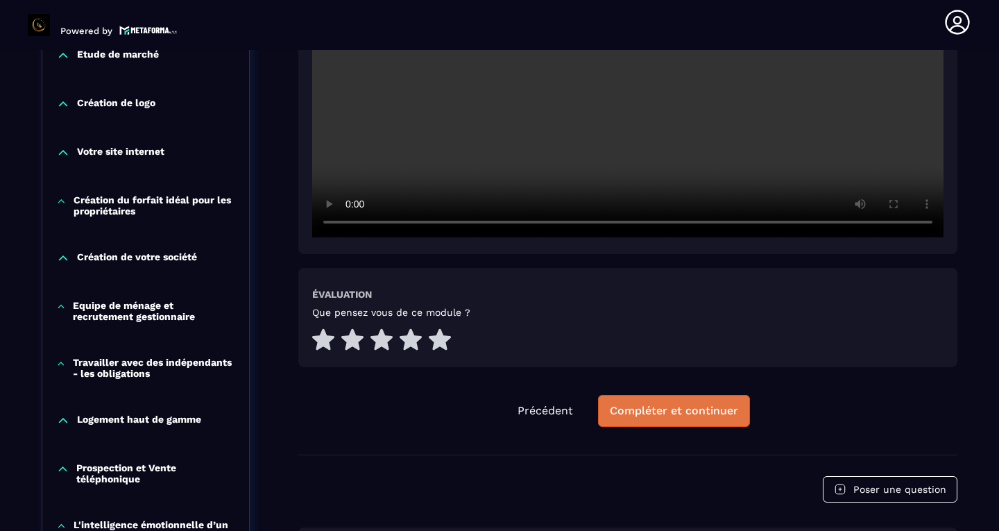
click at [701, 413] on div "Compléter et continuer" at bounding box center [674, 411] width 128 height 14
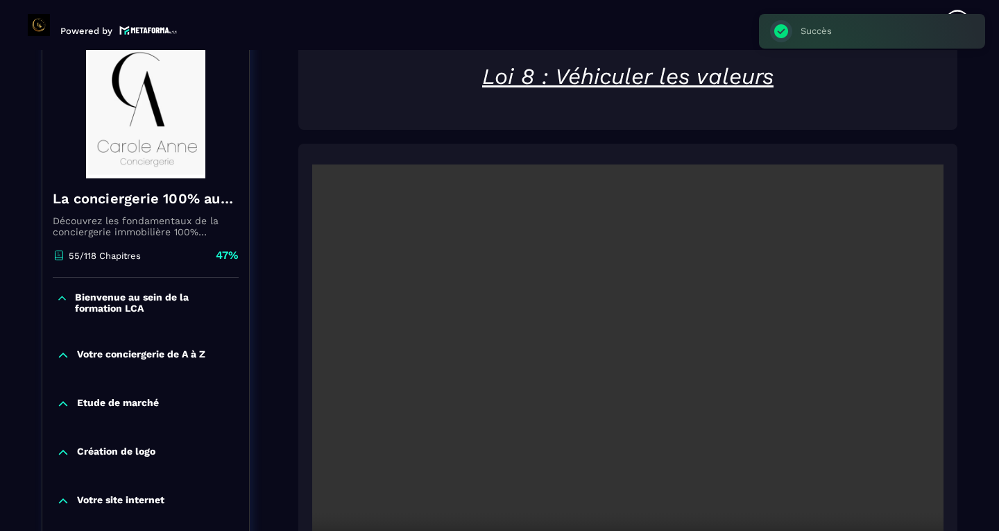
scroll to position [185, 0]
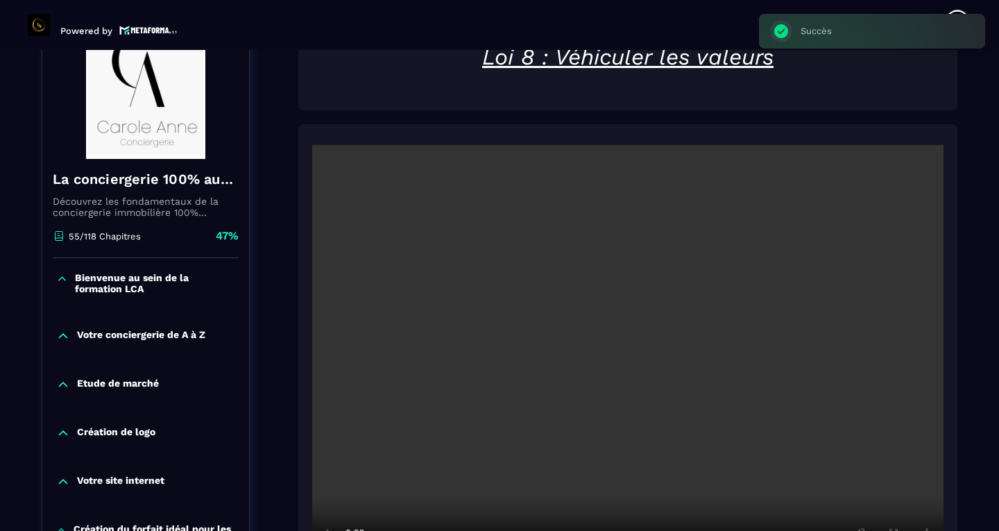
click at [626, 332] on video at bounding box center [627, 355] width 631 height 421
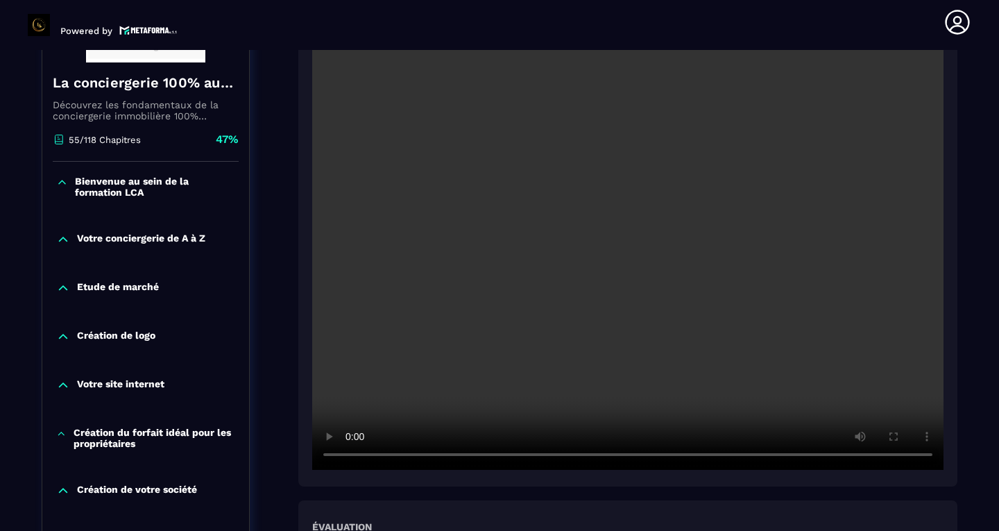
scroll to position [289, 0]
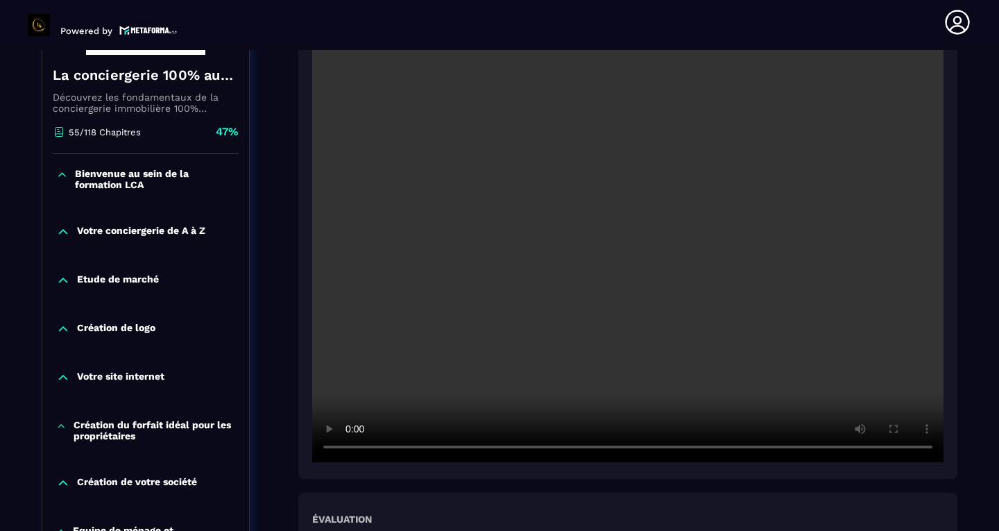
click at [934, 448] on video at bounding box center [627, 251] width 631 height 421
click at [911, 443] on video at bounding box center [627, 251] width 631 height 421
click at [931, 453] on video at bounding box center [627, 251] width 631 height 421
click at [925, 445] on video at bounding box center [627, 251] width 631 height 421
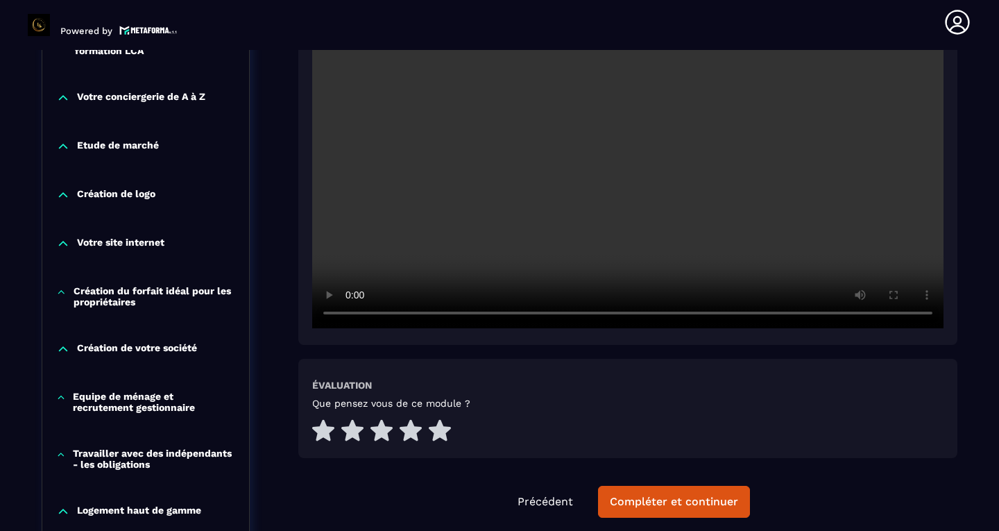
scroll to position [421, 0]
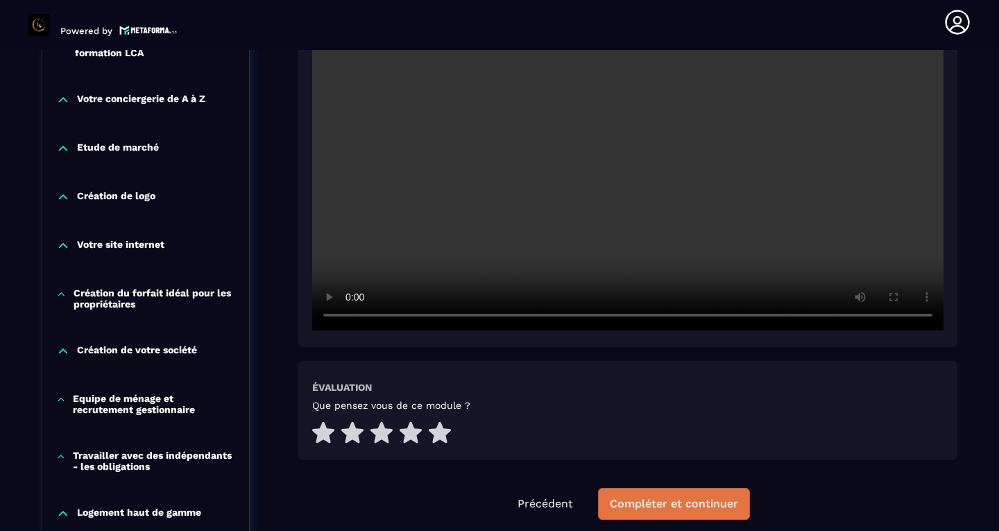
click at [704, 513] on button "Compléter et continuer" at bounding box center [674, 504] width 152 height 32
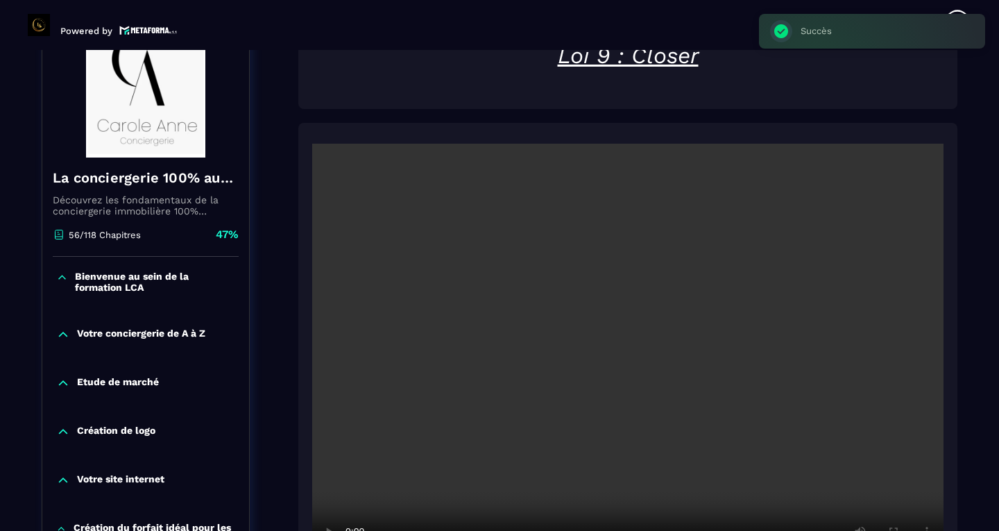
scroll to position [144, 0]
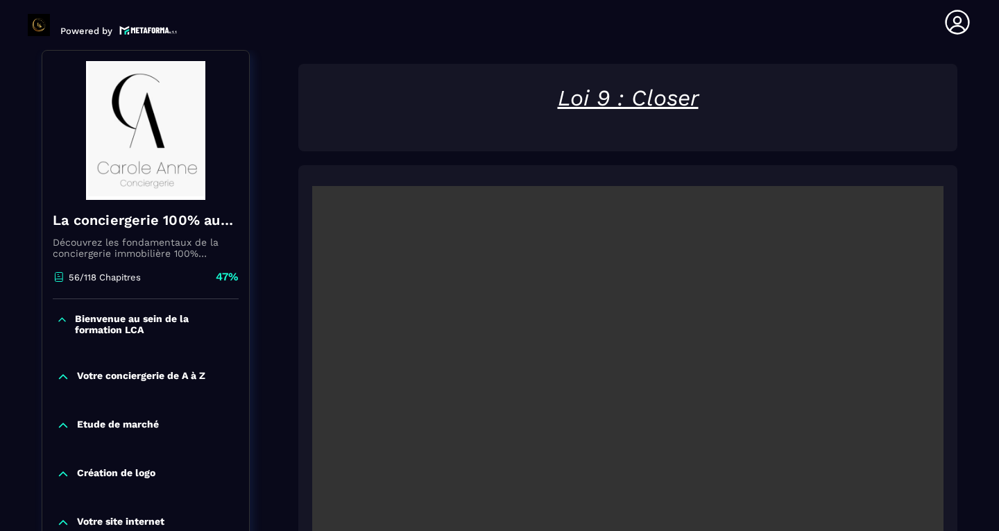
click at [647, 389] on video at bounding box center [627, 396] width 631 height 421
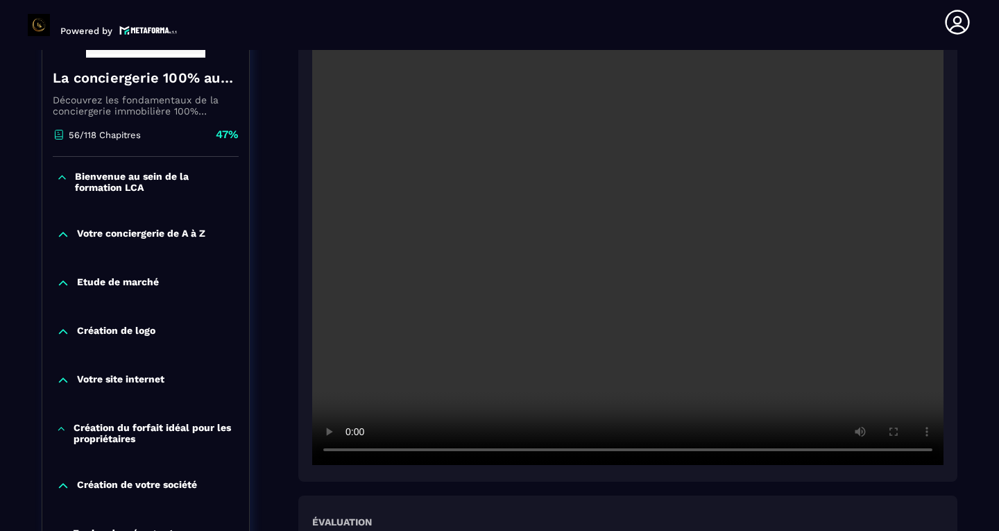
scroll to position [304, 0]
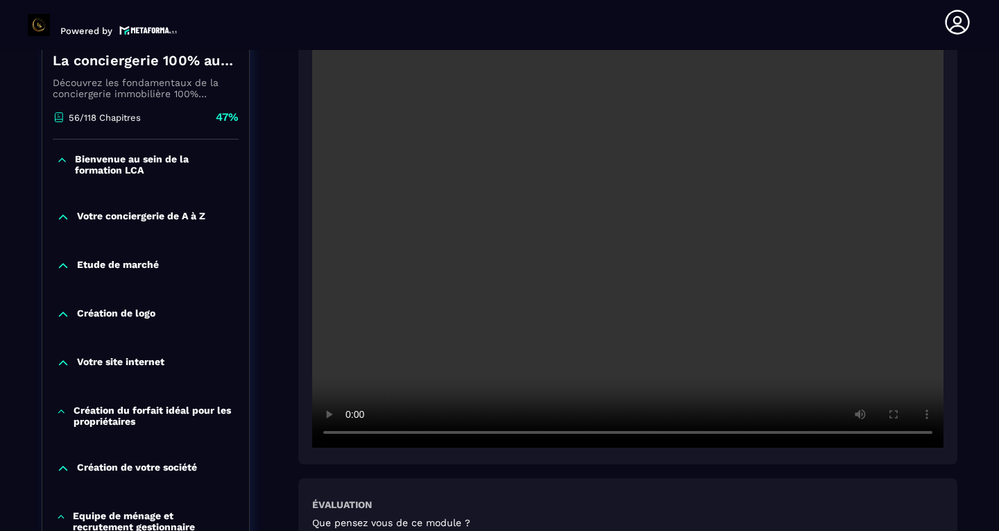
click at [929, 425] on video at bounding box center [627, 236] width 631 height 421
click at [917, 432] on video at bounding box center [627, 236] width 631 height 421
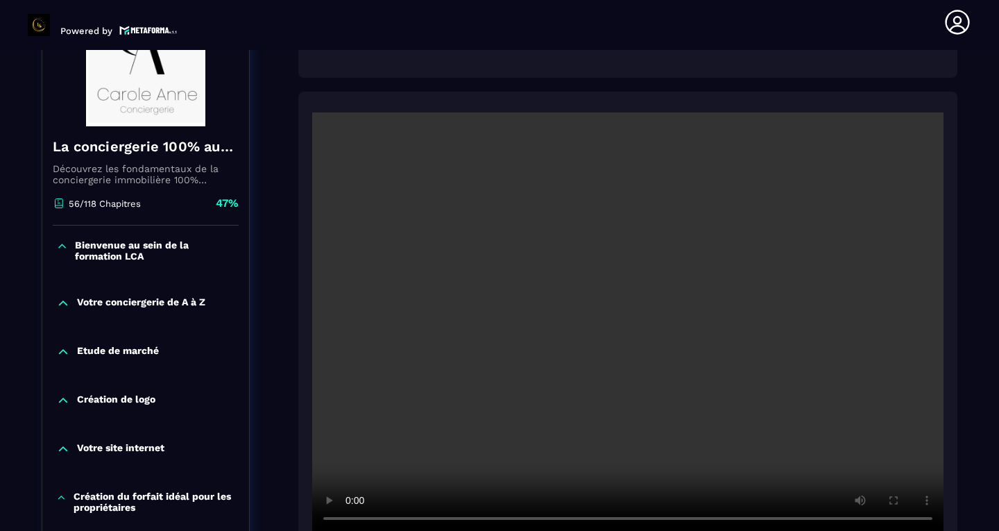
scroll to position [221, 0]
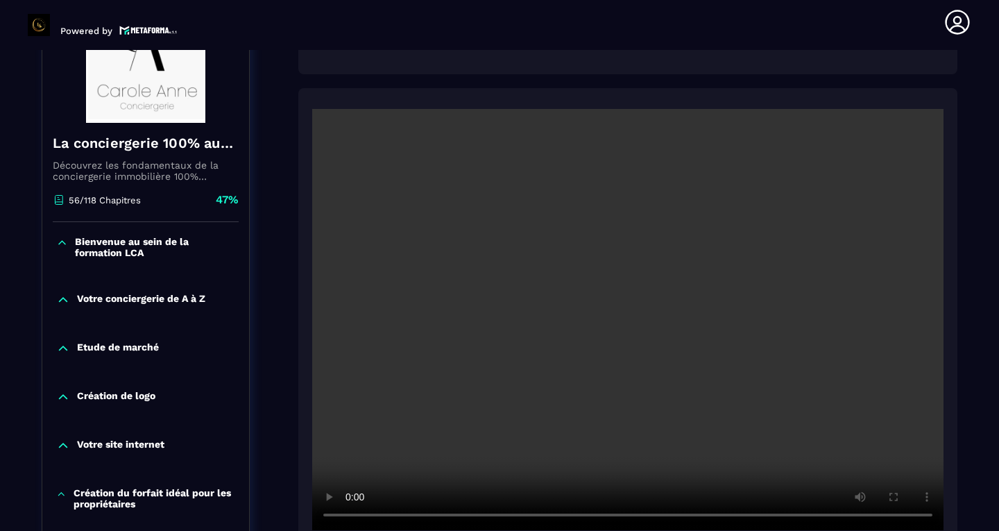
click at [66, 248] on icon at bounding box center [62, 243] width 12 height 14
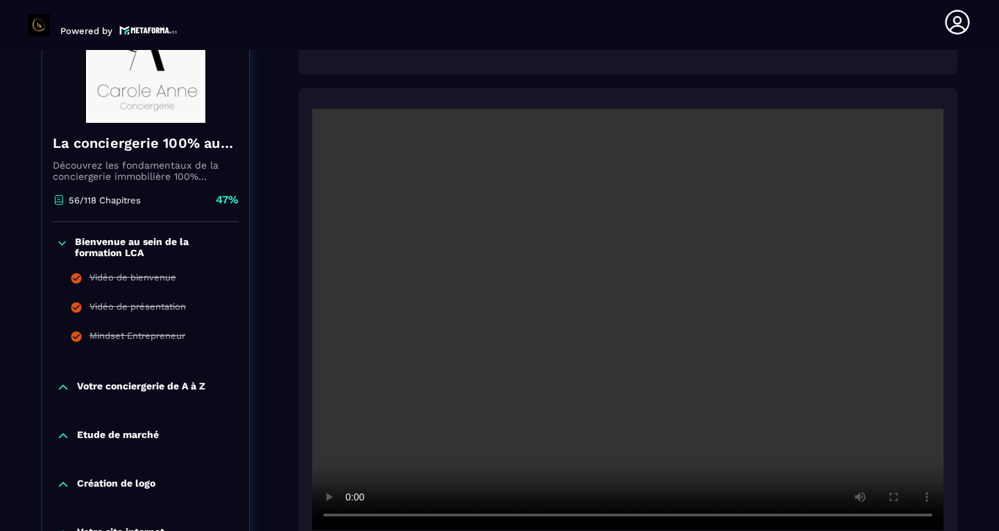
click at [60, 393] on icon at bounding box center [63, 387] width 14 height 14
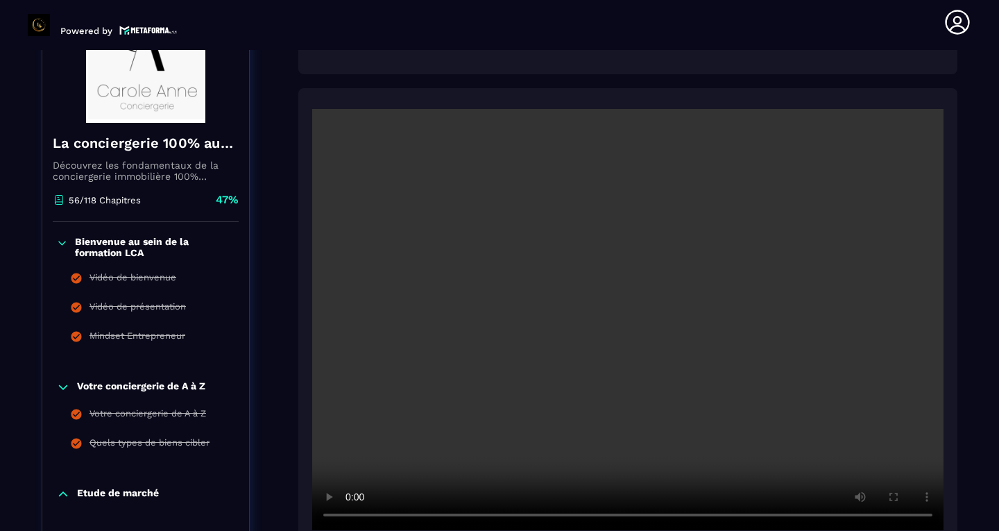
click at [60, 394] on icon at bounding box center [63, 387] width 14 height 14
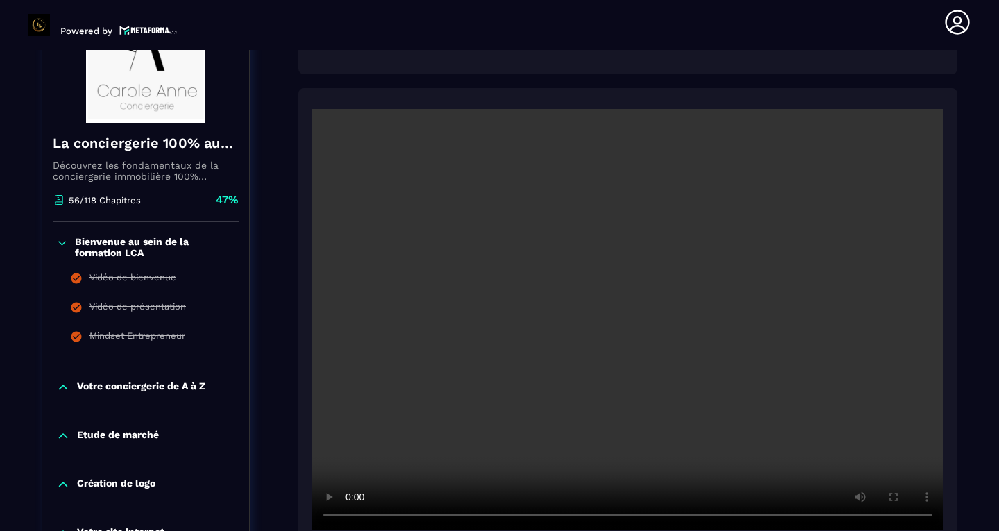
click at [65, 244] on icon at bounding box center [62, 243] width 12 height 14
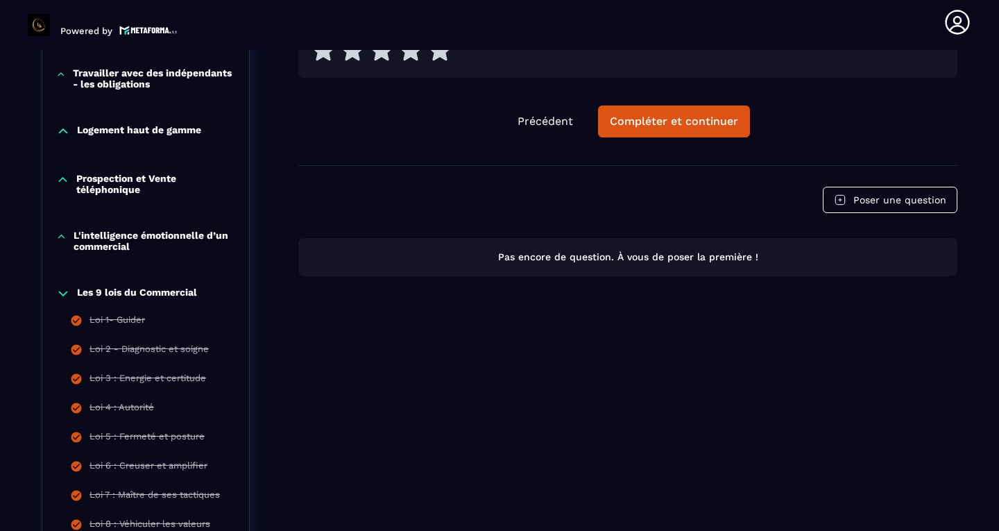
scroll to position [803, 0]
click at [719, 133] on button "Compléter et continuer" at bounding box center [674, 122] width 152 height 32
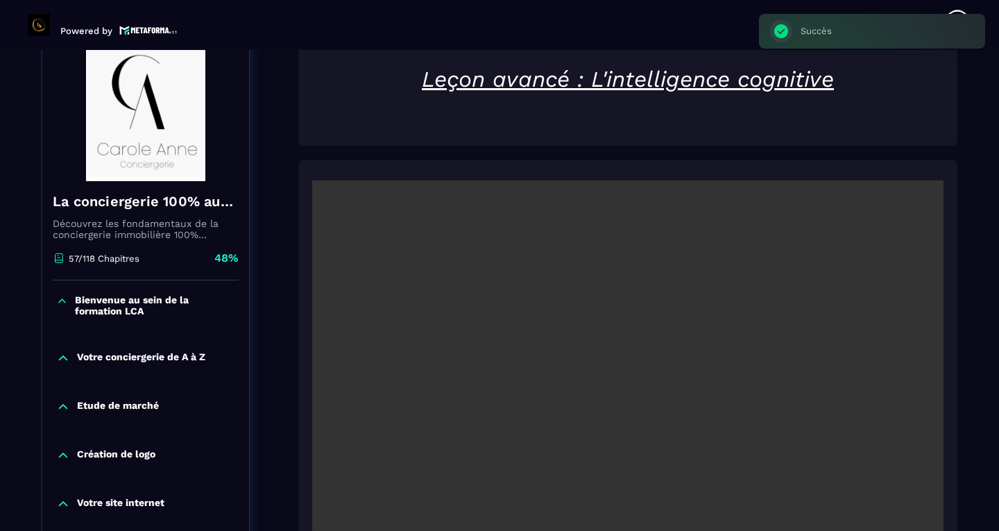
scroll to position [261, 0]
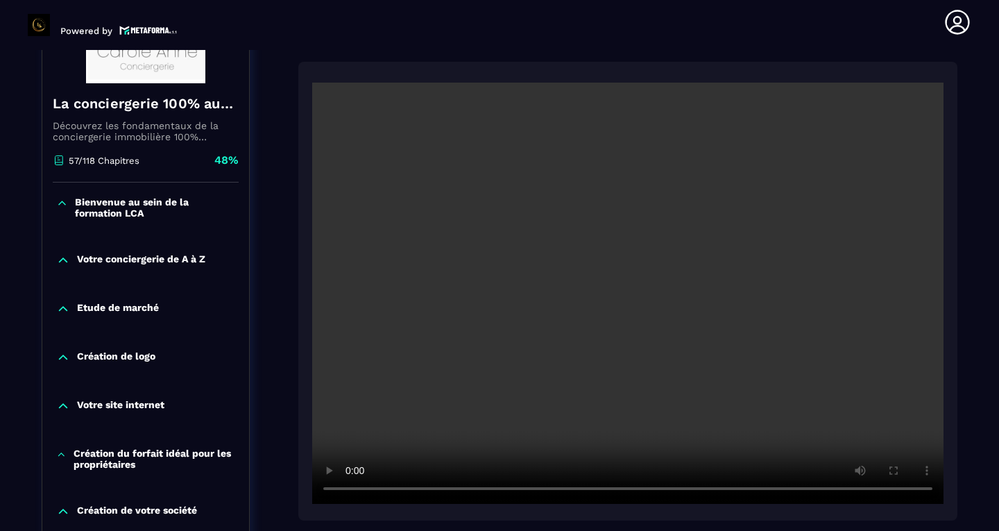
click at [631, 287] on video at bounding box center [627, 293] width 631 height 421
click at [615, 269] on video at bounding box center [627, 293] width 631 height 421
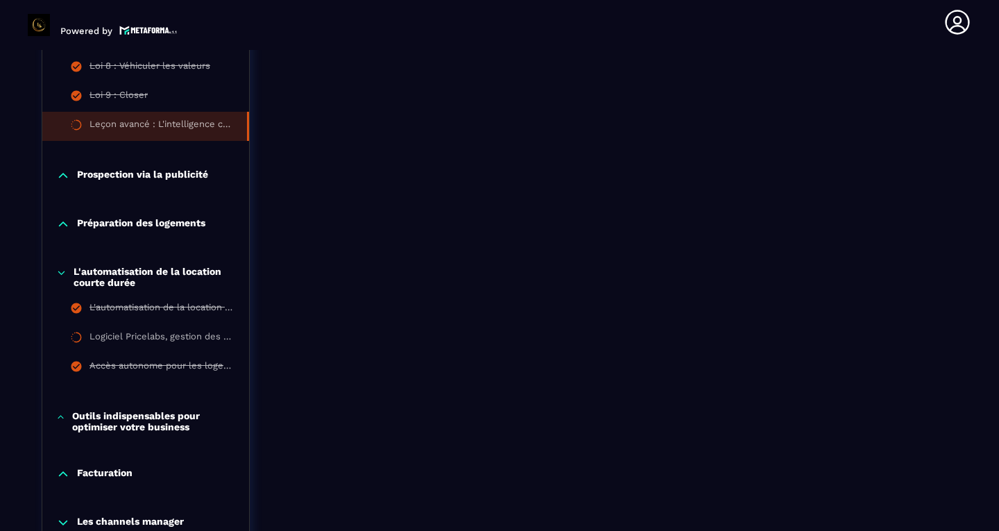
scroll to position [1265, 0]
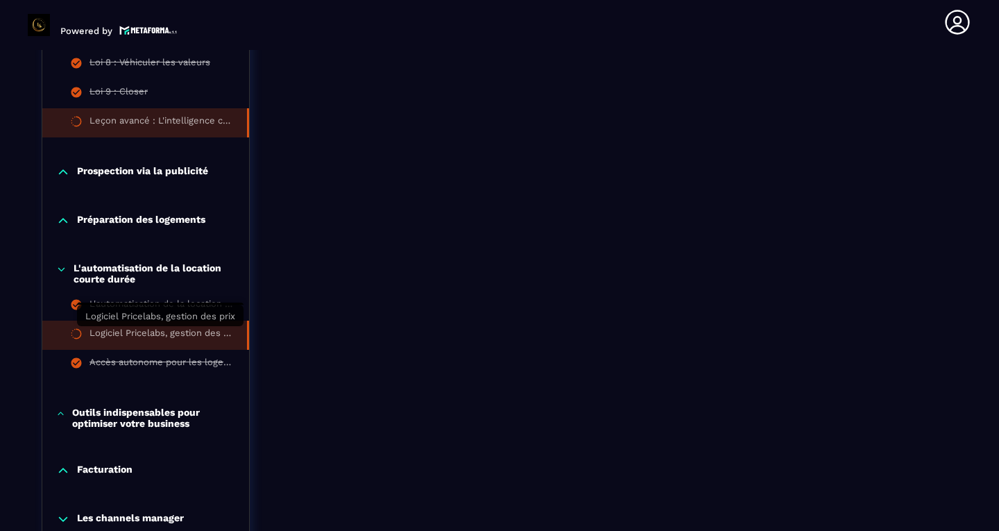
click at [162, 336] on div "Logiciel Pricelabs, gestion des prix" at bounding box center [161, 334] width 144 height 15
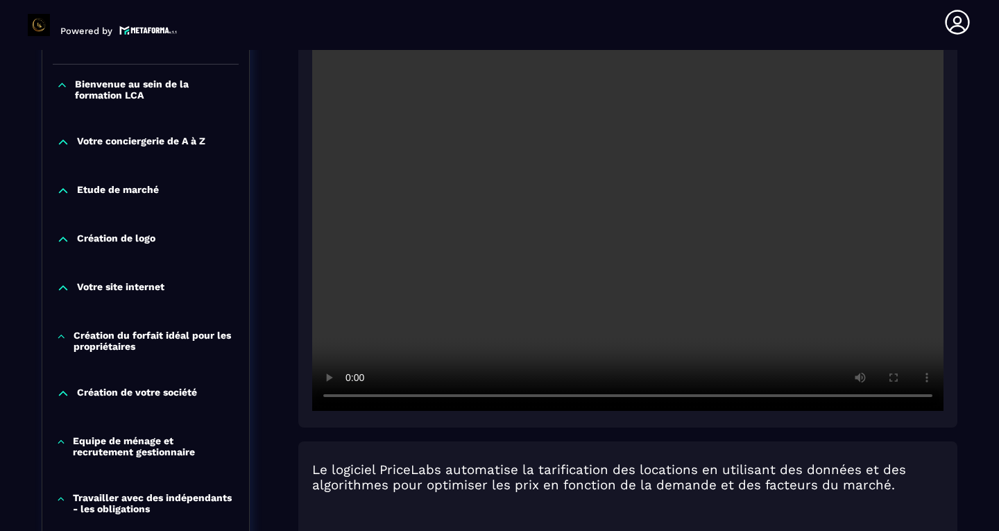
scroll to position [385, 0]
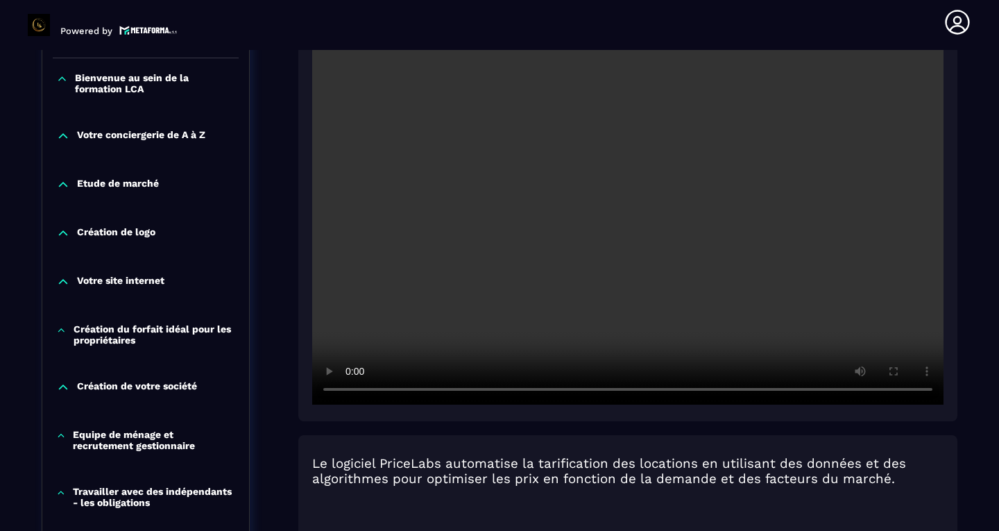
click at [629, 195] on video at bounding box center [627, 193] width 631 height 421
click at [724, 176] on video at bounding box center [627, 193] width 631 height 421
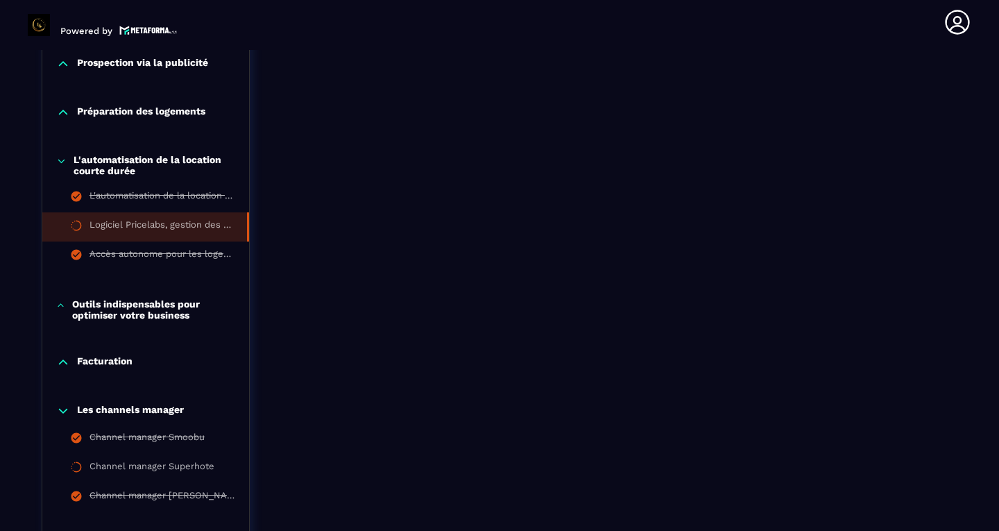
scroll to position [1378, 0]
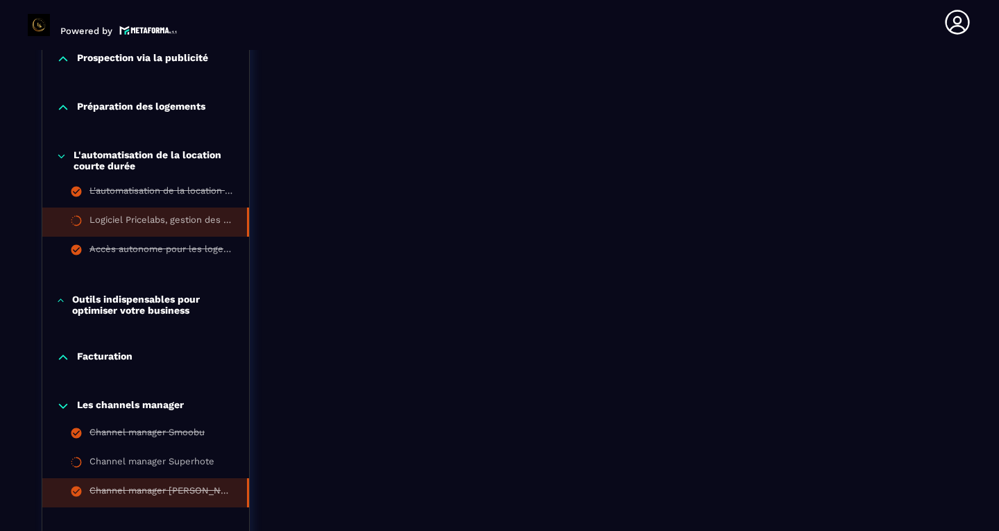
click at [121, 479] on li "Channel manager [PERSON_NAME]" at bounding box center [145, 492] width 207 height 29
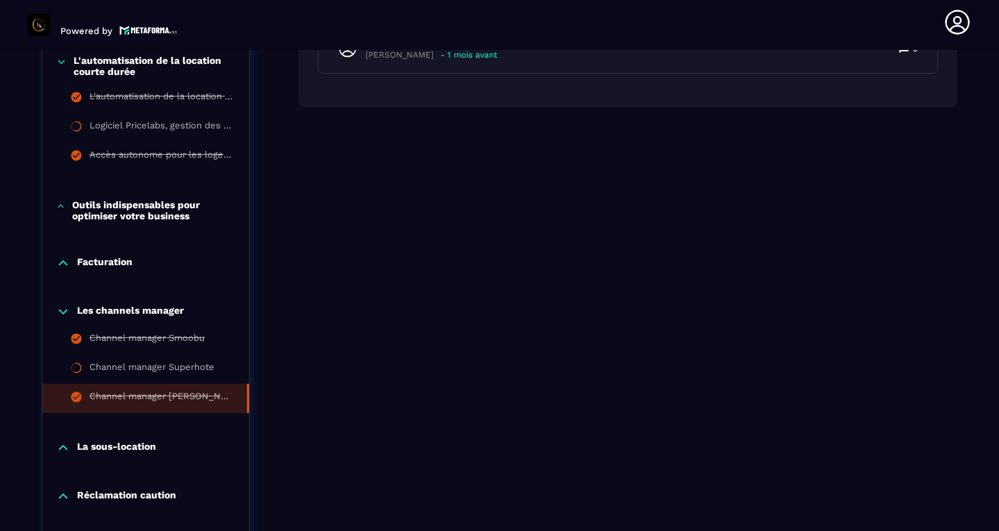
scroll to position [1473, 0]
click at [170, 370] on div "Channel manager Superhote" at bounding box center [151, 368] width 125 height 15
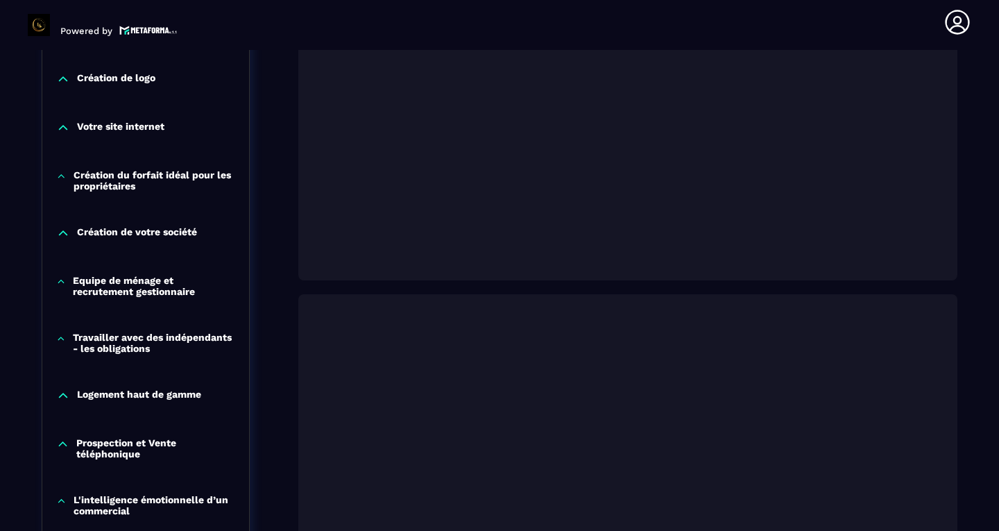
scroll to position [522, 0]
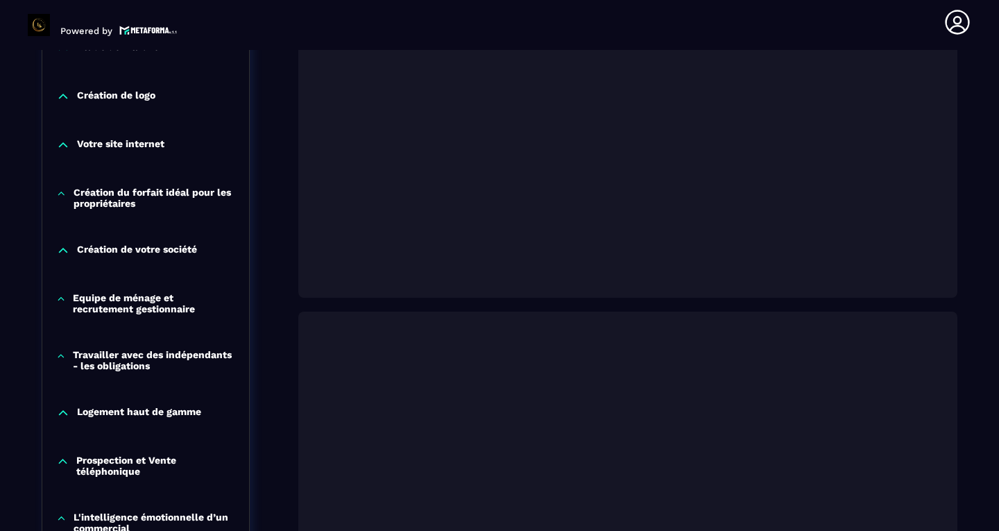
click at [625, 315] on div "Logiciel SuperHôte de A à Z — Tutoriel Complet Découvre toutes les fonctionnali…" at bounding box center [627, 271] width 659 height 1170
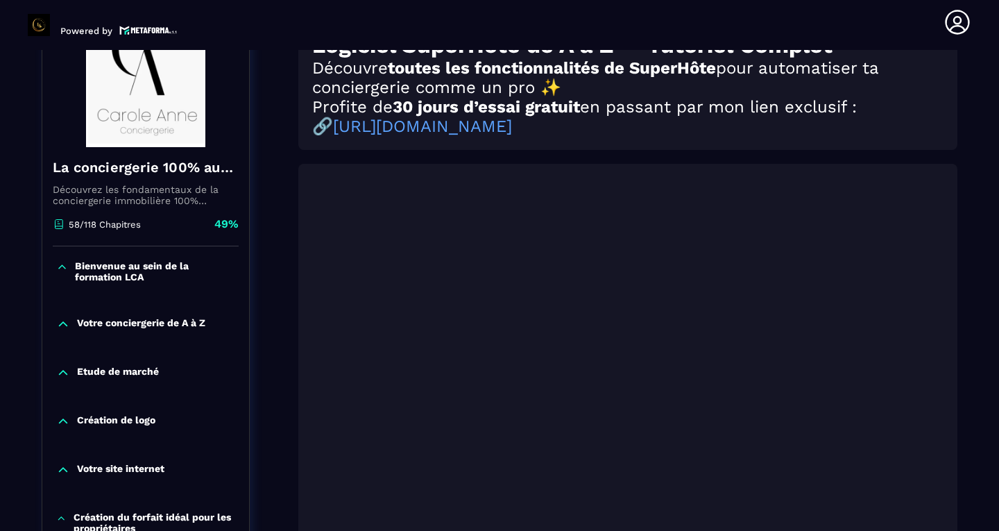
scroll to position [196, 0]
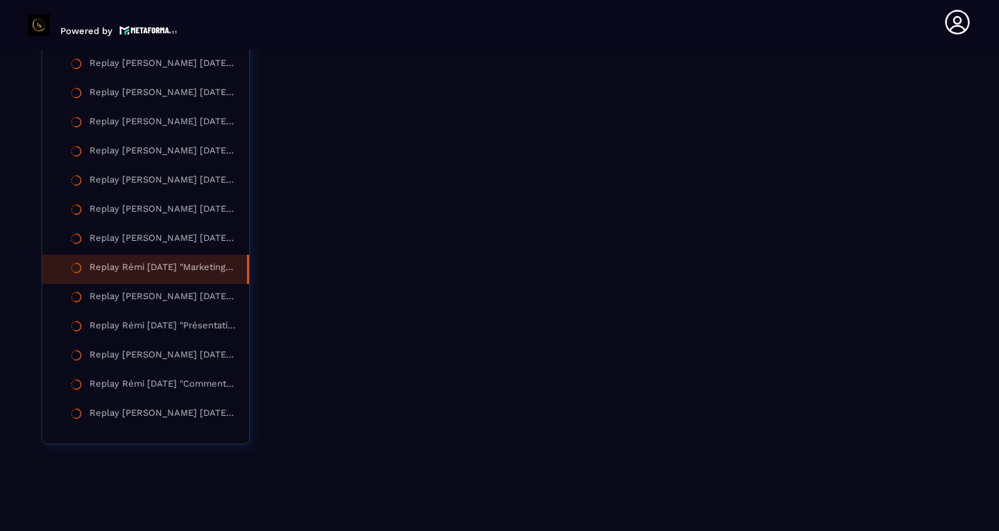
scroll to position [3191, 0]
